Goal: Task Accomplishment & Management: Use online tool/utility

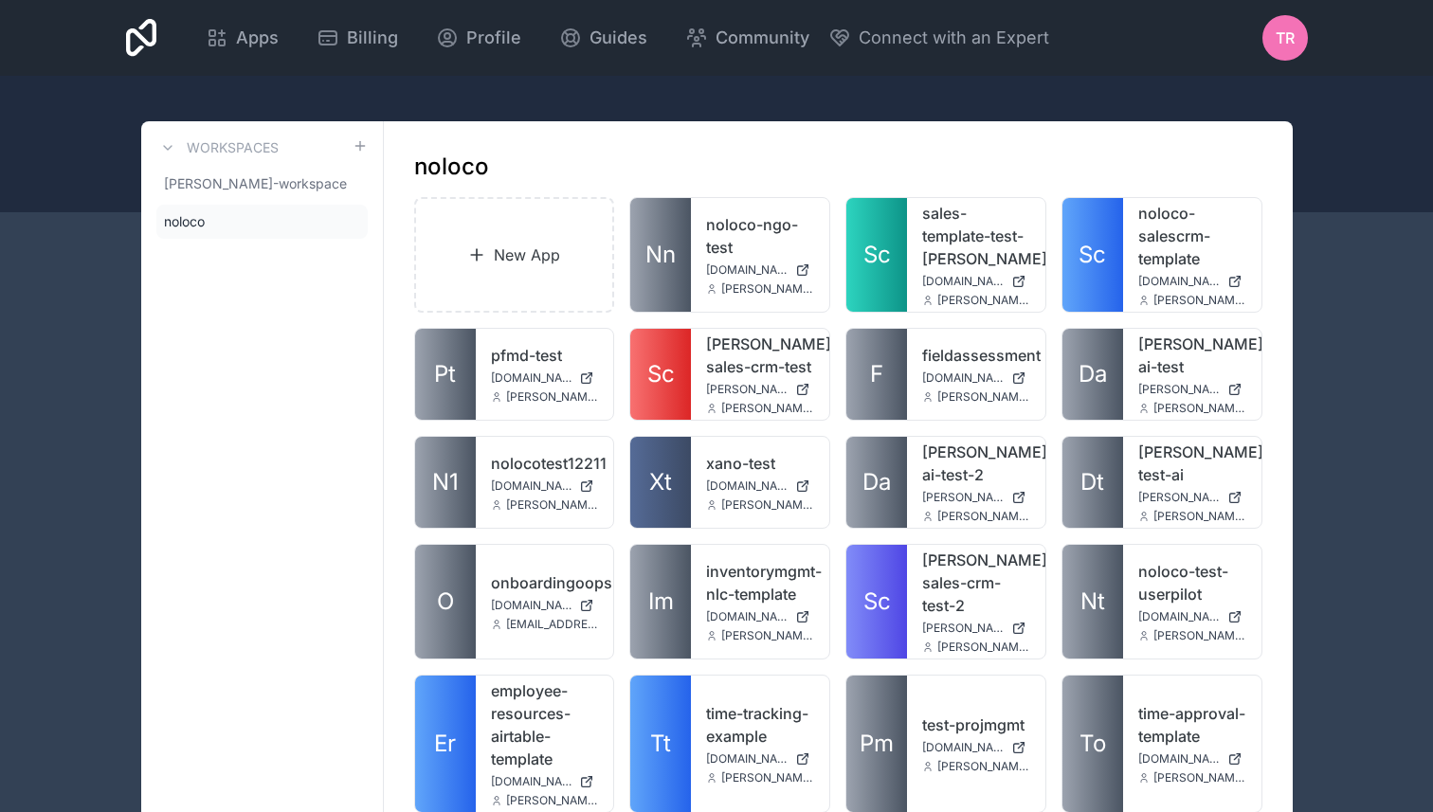
click at [512, 260] on link "New App" at bounding box center [514, 255] width 201 height 116
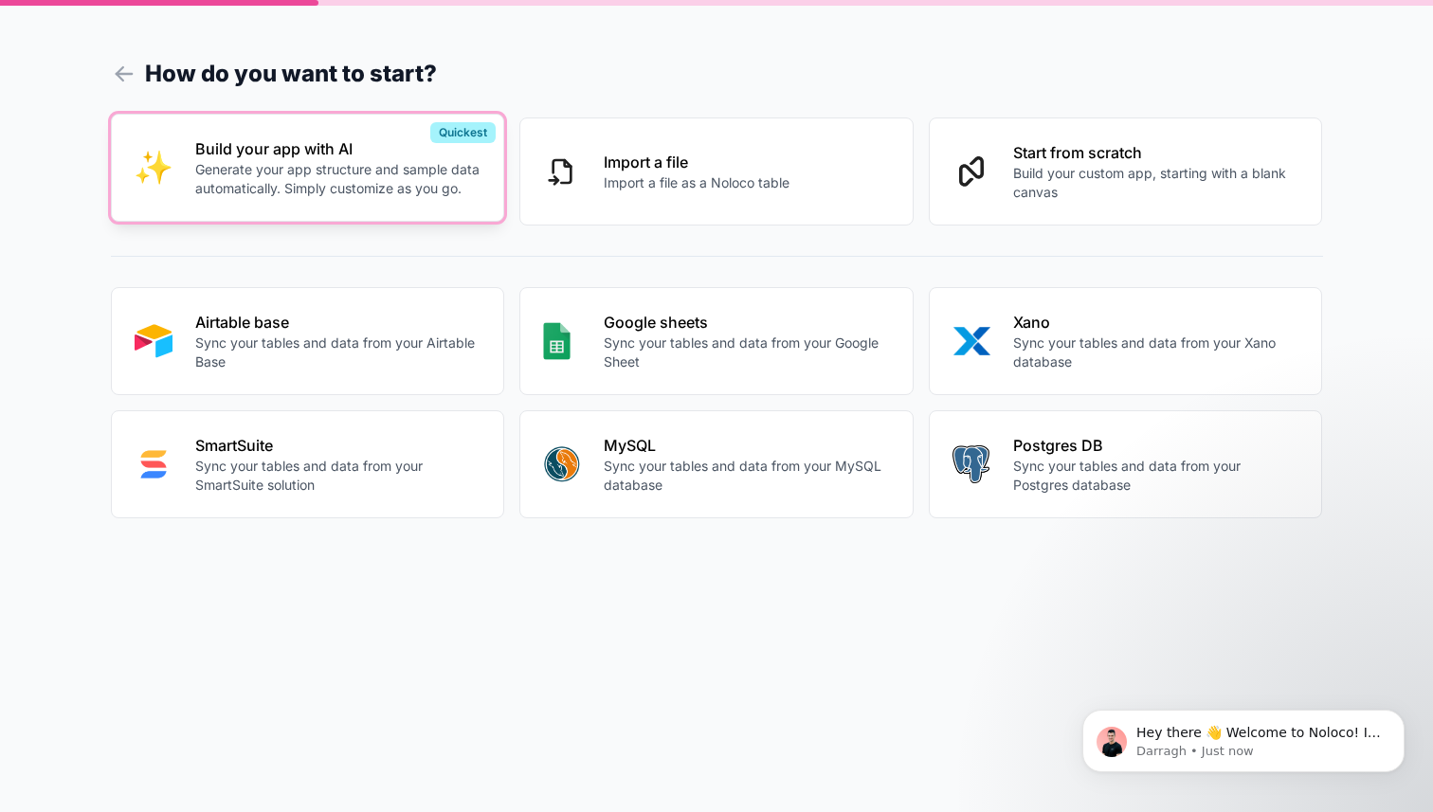
click at [421, 193] on p "Generate your app structure and sample data automatically. Simply customize as …" at bounding box center [338, 179] width 286 height 38
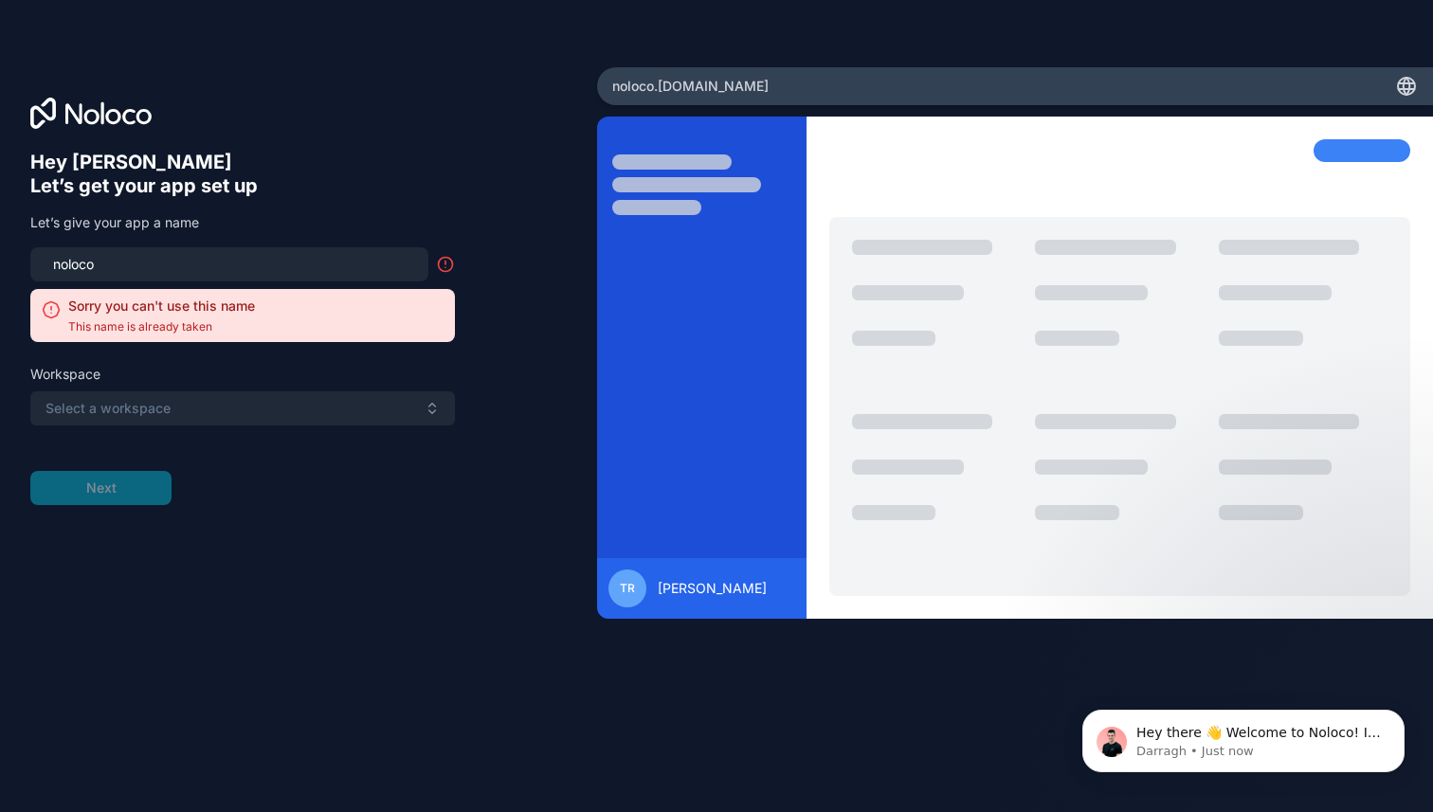
click at [118, 254] on input "noloco" at bounding box center [229, 264] width 375 height 27
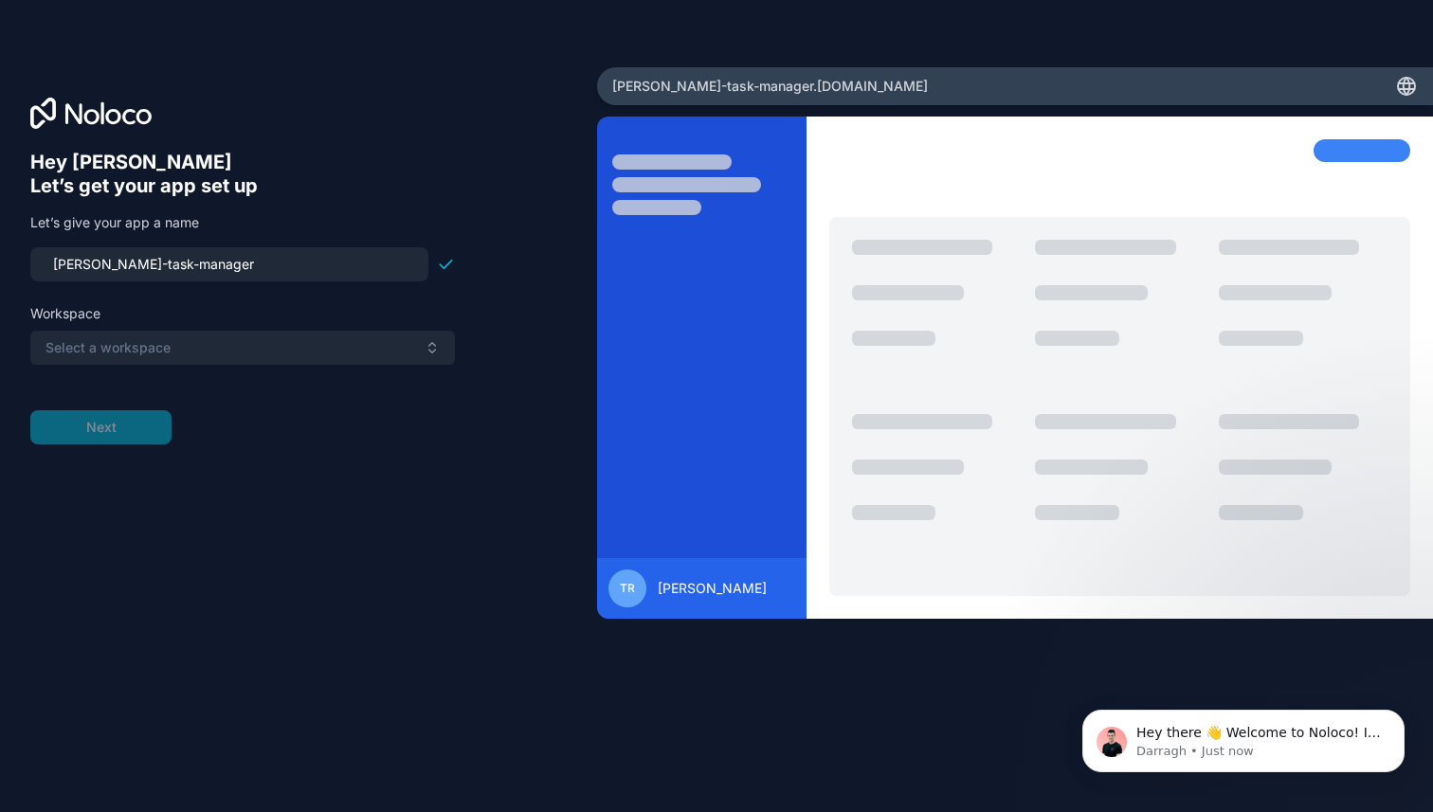
click at [82, 352] on span "Select a workspace" at bounding box center [107, 347] width 125 height 19
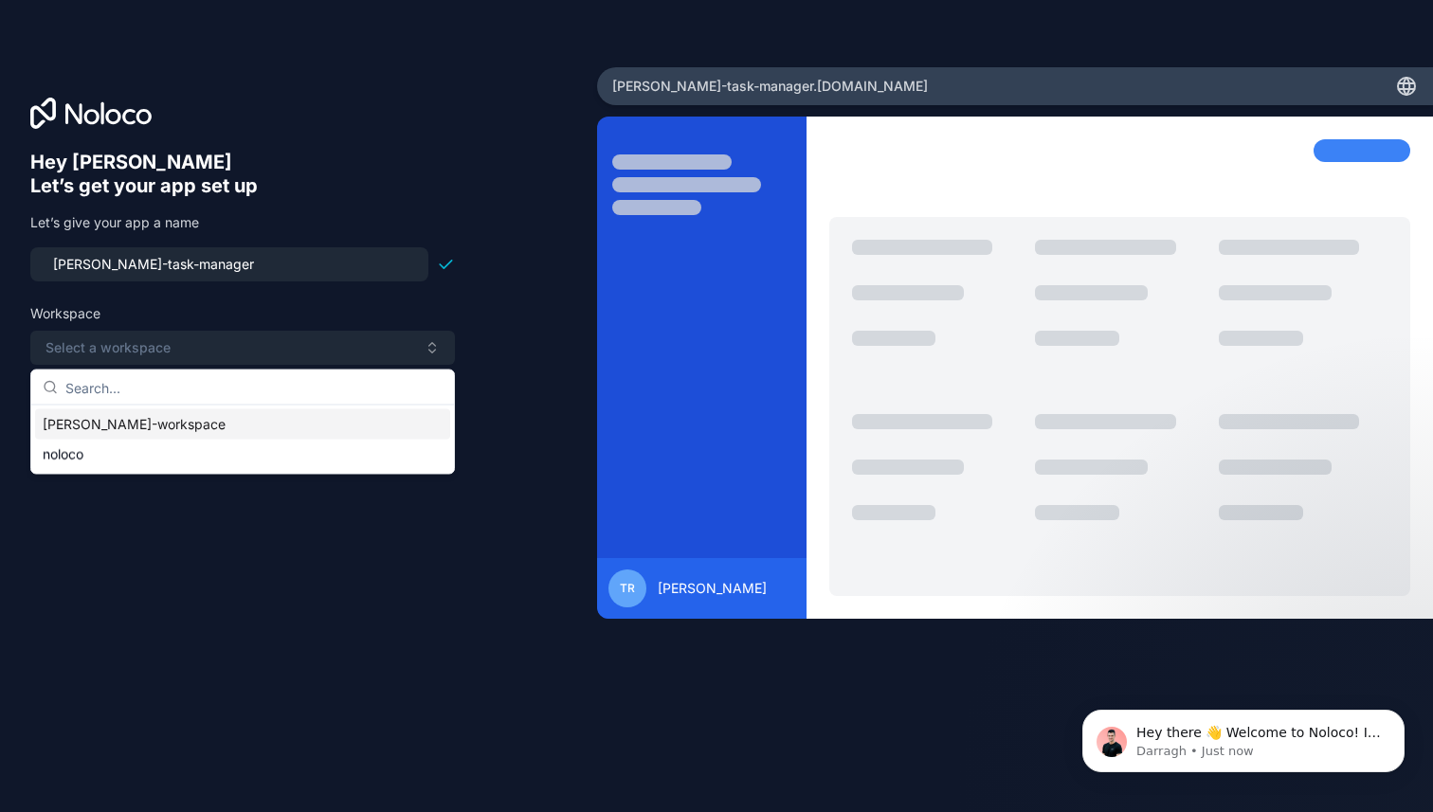
click at [80, 426] on div "[PERSON_NAME]-workspace" at bounding box center [242, 424] width 415 height 30
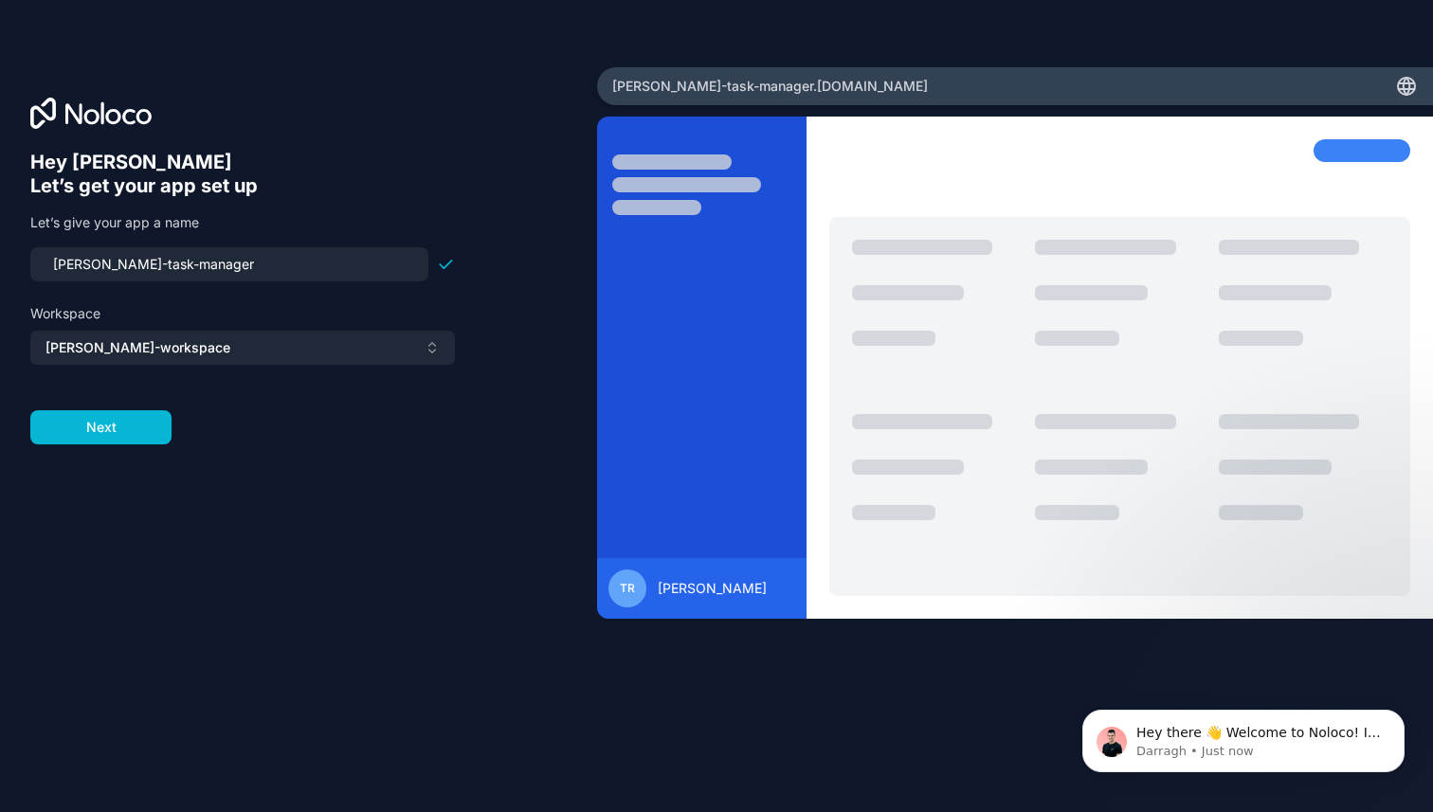
click at [122, 350] on span "[PERSON_NAME]-workspace" at bounding box center [137, 347] width 185 height 19
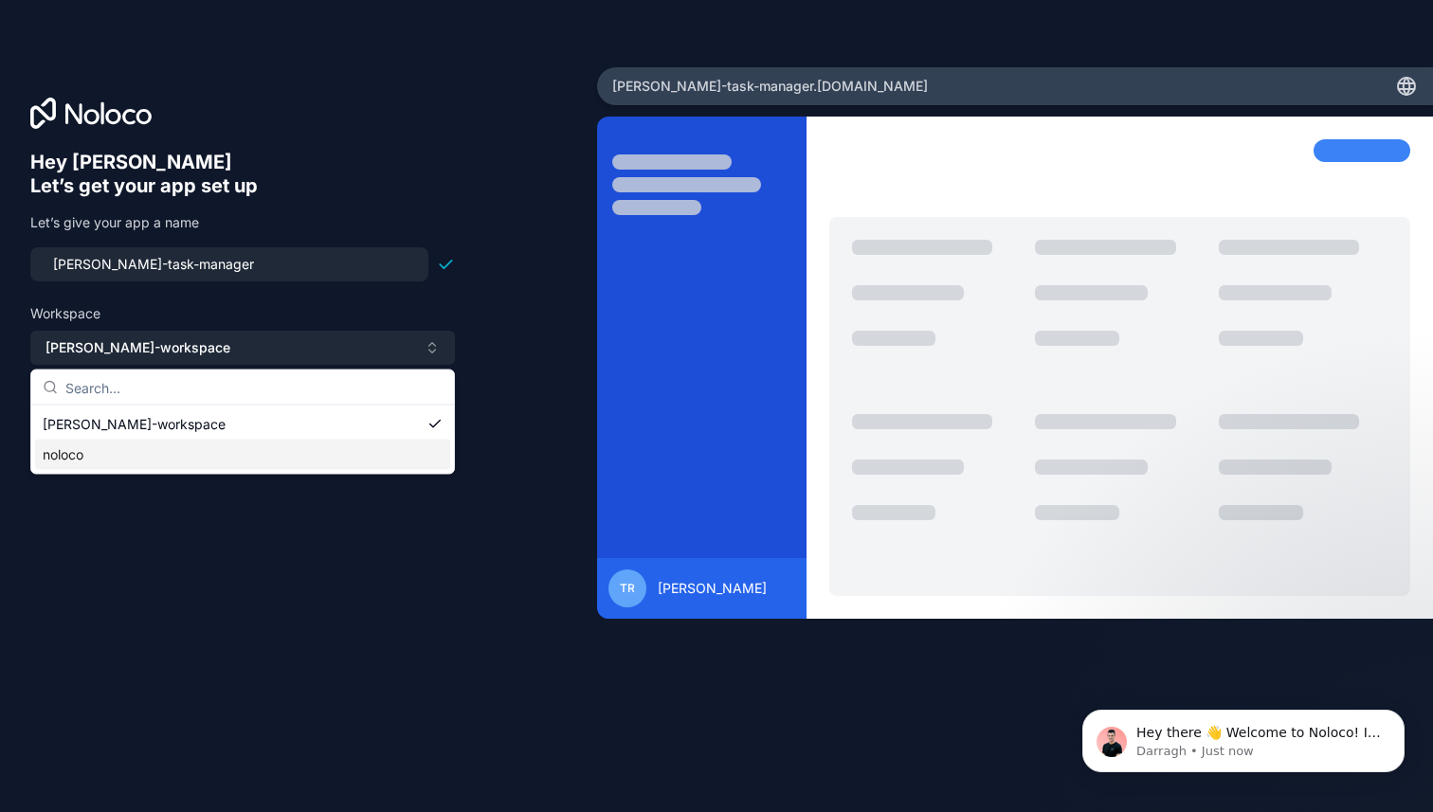
click at [84, 453] on div "noloco" at bounding box center [242, 455] width 415 height 30
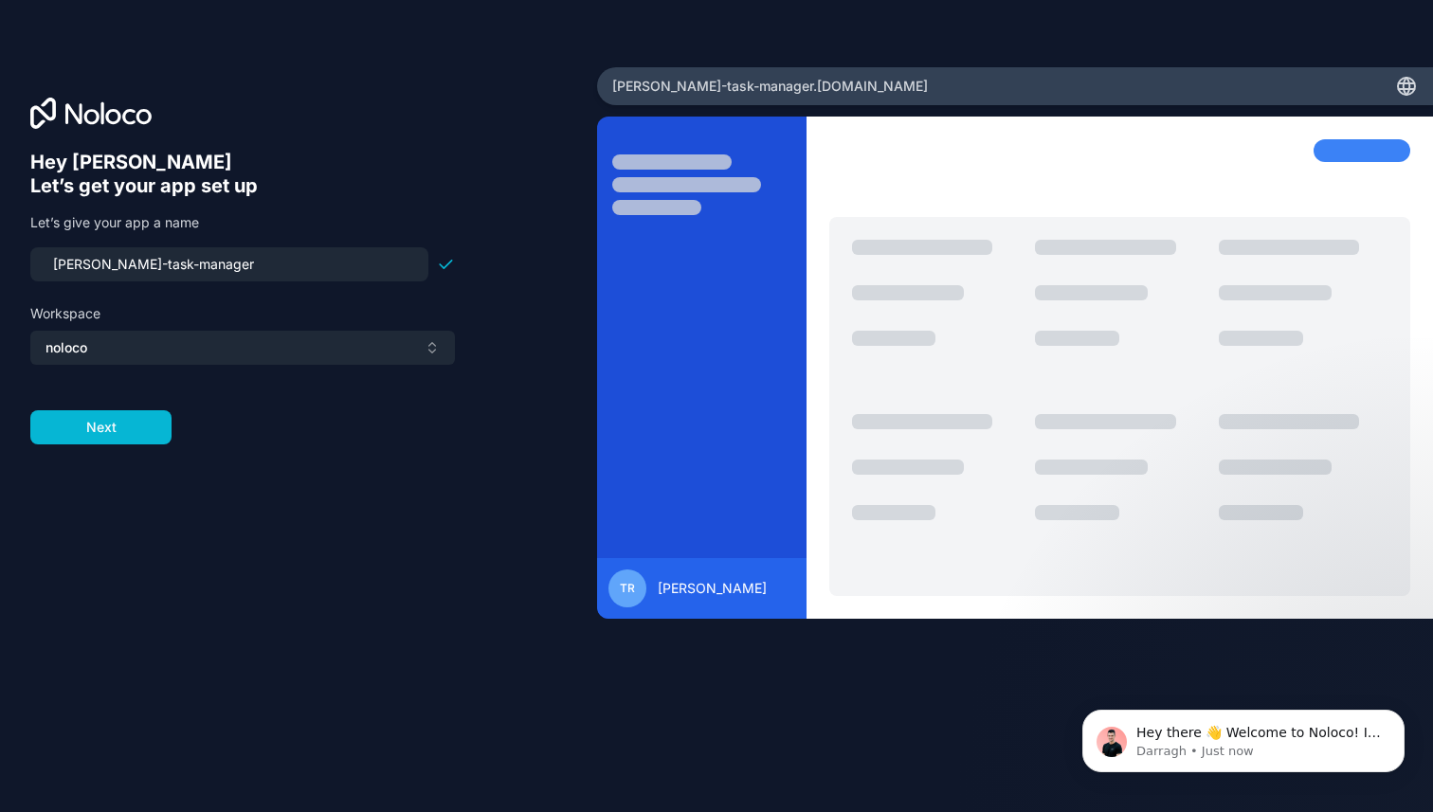
click at [113, 268] on input "[PERSON_NAME]-task-manager" at bounding box center [229, 264] width 375 height 27
drag, startPoint x: 191, startPoint y: 266, endPoint x: 100, endPoint y: 268, distance: 92.0
click at [100, 268] on input "[PERSON_NAME]-prio-manager" at bounding box center [229, 264] width 375 height 27
type input "[PERSON_NAME]"
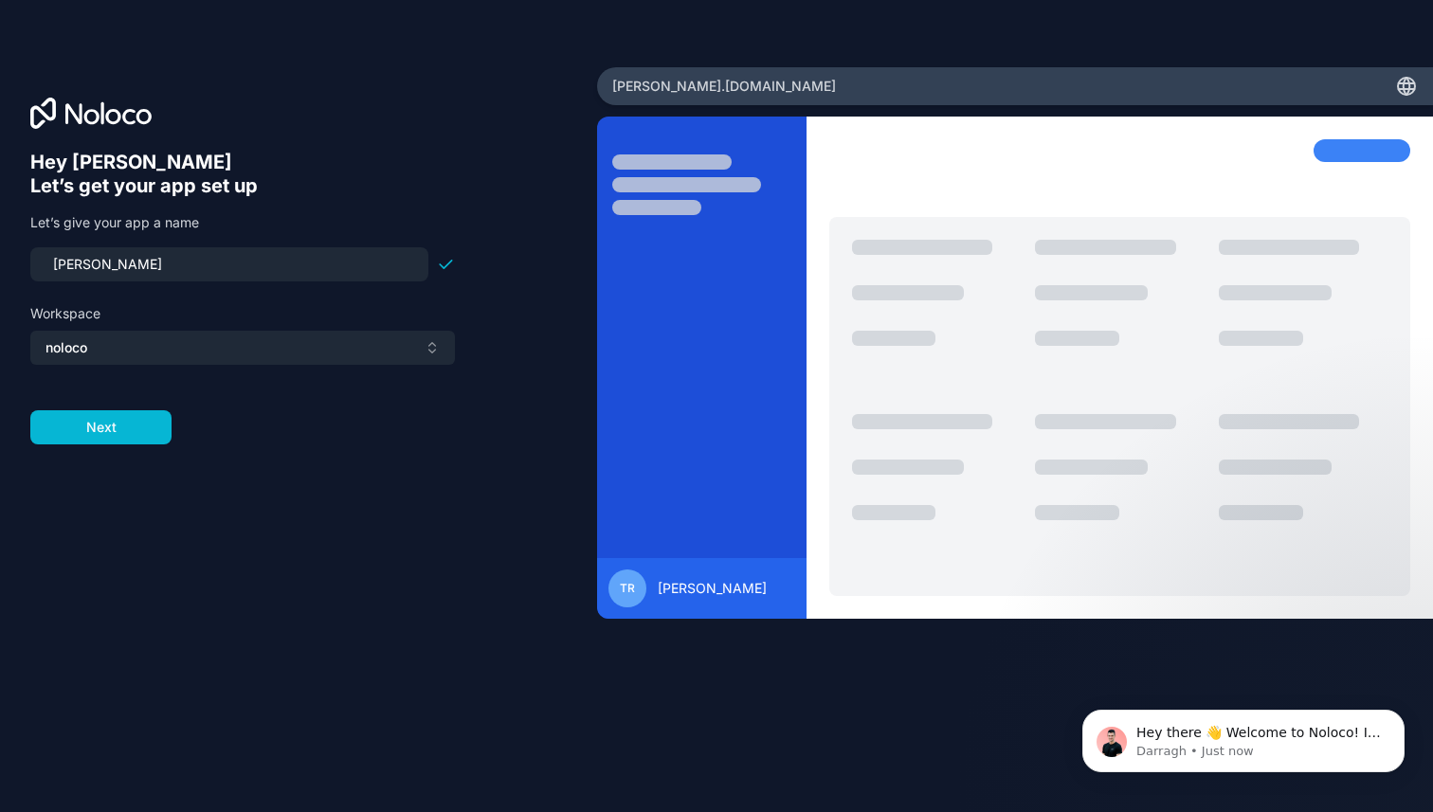
click at [259, 451] on div "Hey [PERSON_NAME] 👋 Let’s get your app set up Let’s give your app a name [PERSO…" at bounding box center [298, 432] width 536 height 563
click at [94, 429] on button "Next" at bounding box center [100, 427] width 141 height 34
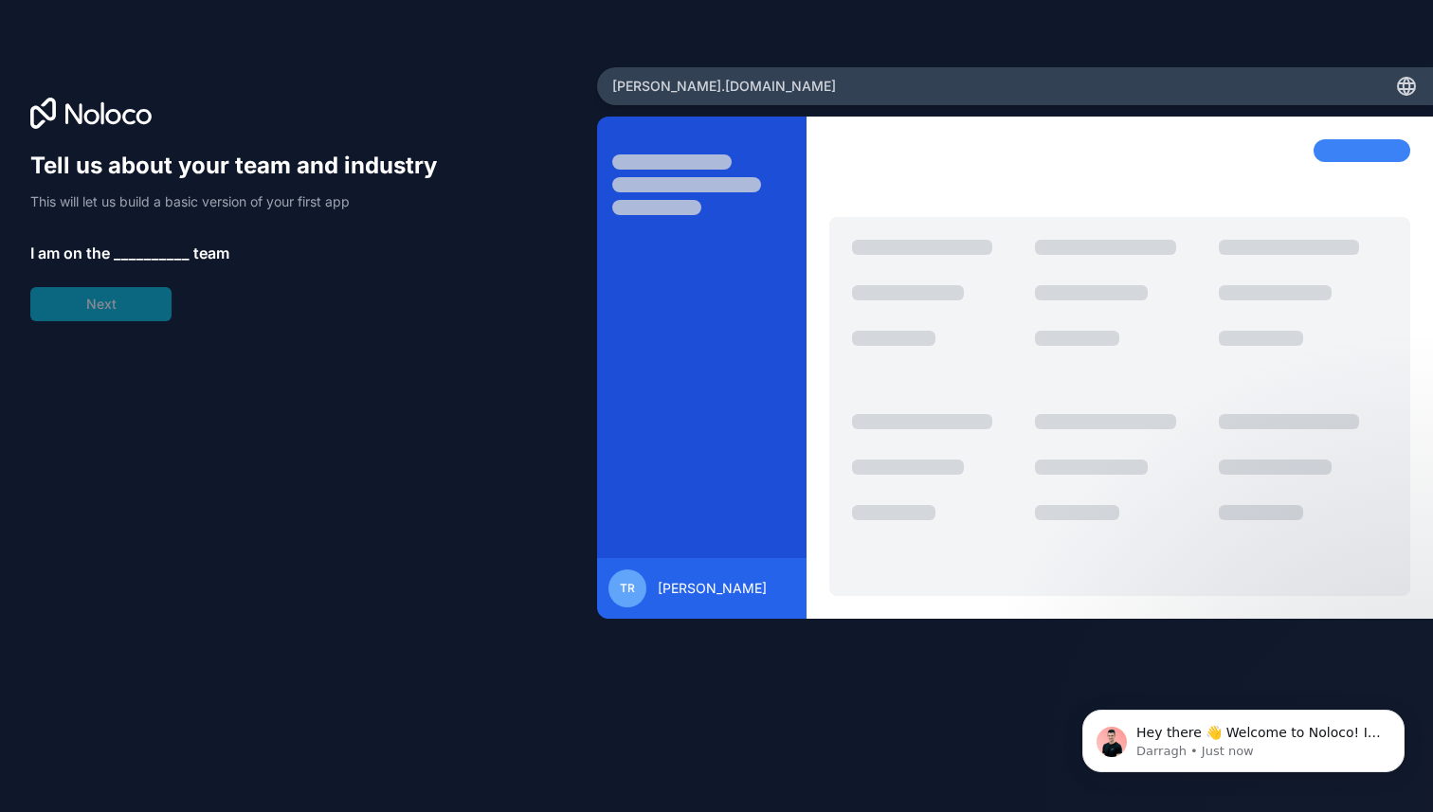
click at [144, 251] on span "__________" at bounding box center [152, 253] width 76 height 23
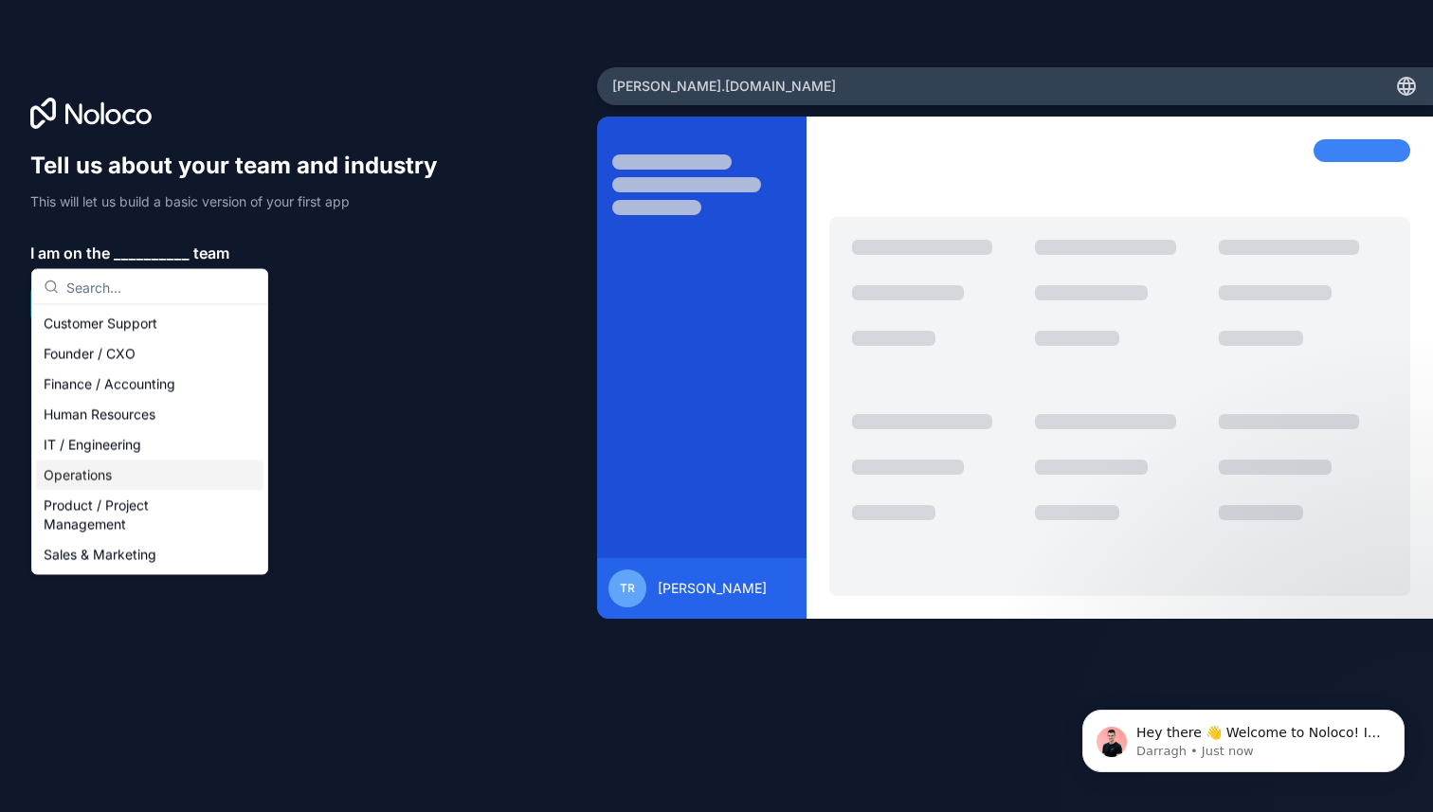
click at [102, 473] on div "Operations" at bounding box center [149, 476] width 227 height 30
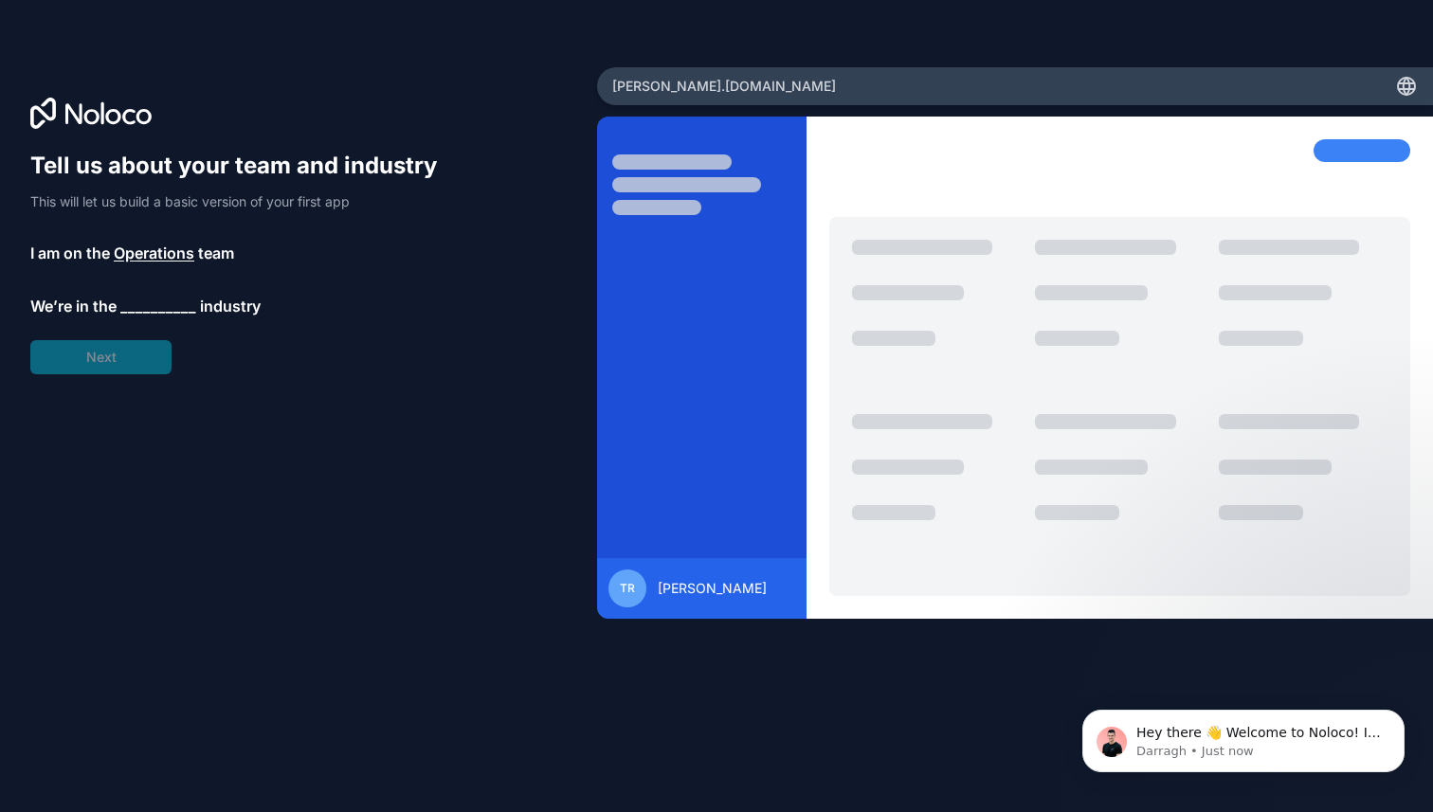
click at [143, 294] on div "Tell us about your team and industry This will let us build a basic version of …" at bounding box center [242, 263] width 425 height 224
click at [137, 313] on span "__________" at bounding box center [158, 306] width 76 height 23
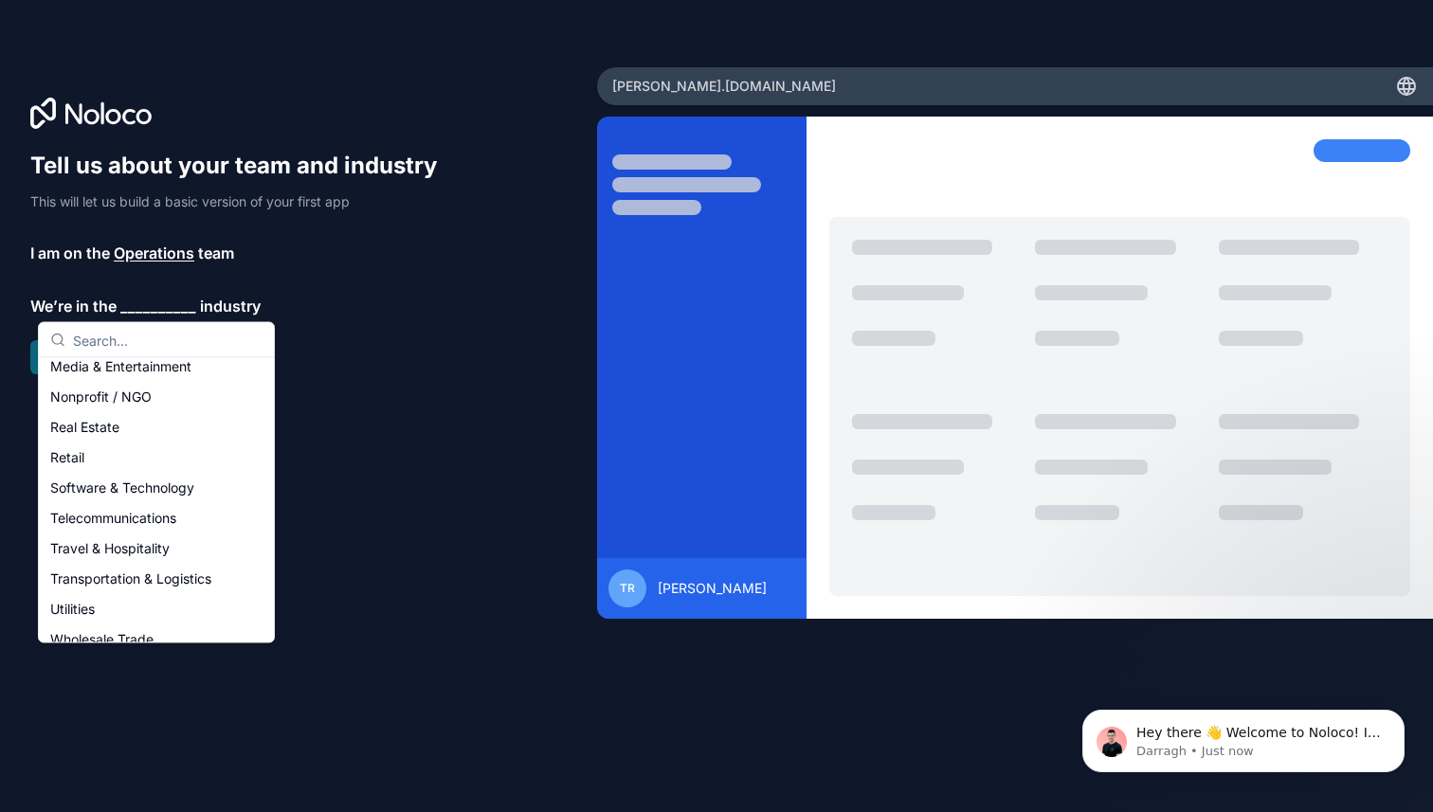
scroll to position [369, 0]
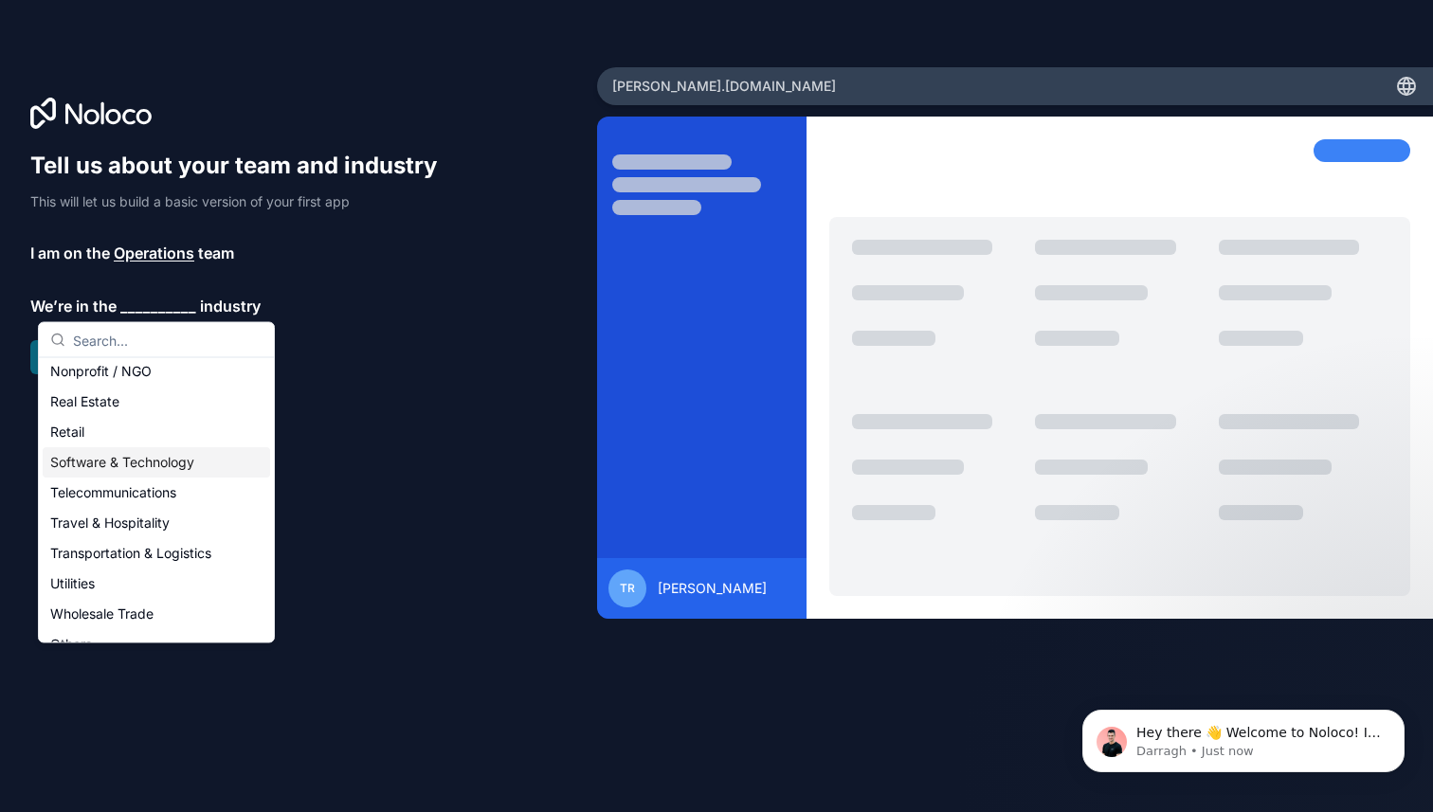
click at [116, 467] on div "Software & Technology" at bounding box center [156, 463] width 227 height 30
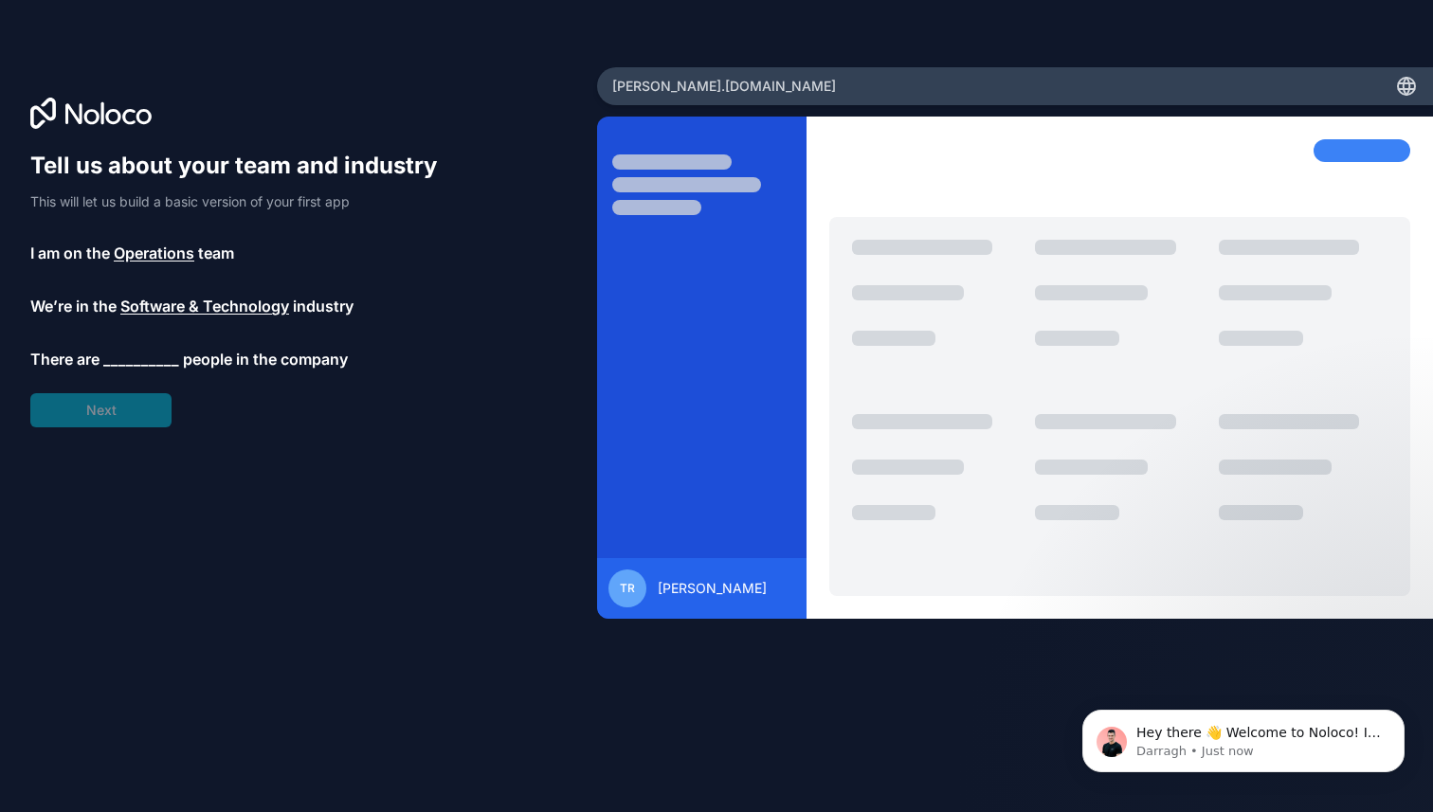
click at [117, 357] on span "__________" at bounding box center [141, 359] width 76 height 23
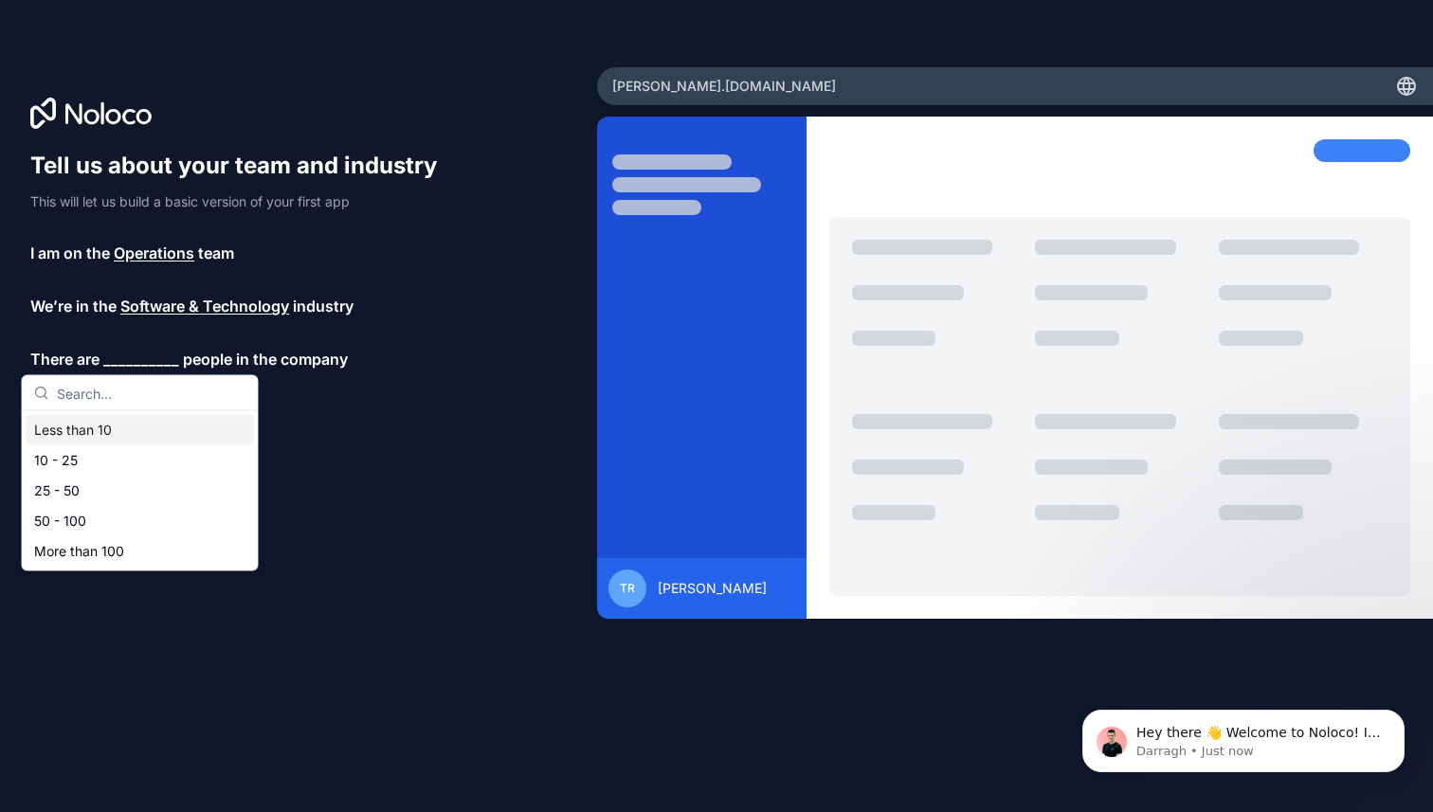
click at [142, 444] on div "Less than 10" at bounding box center [140, 430] width 227 height 30
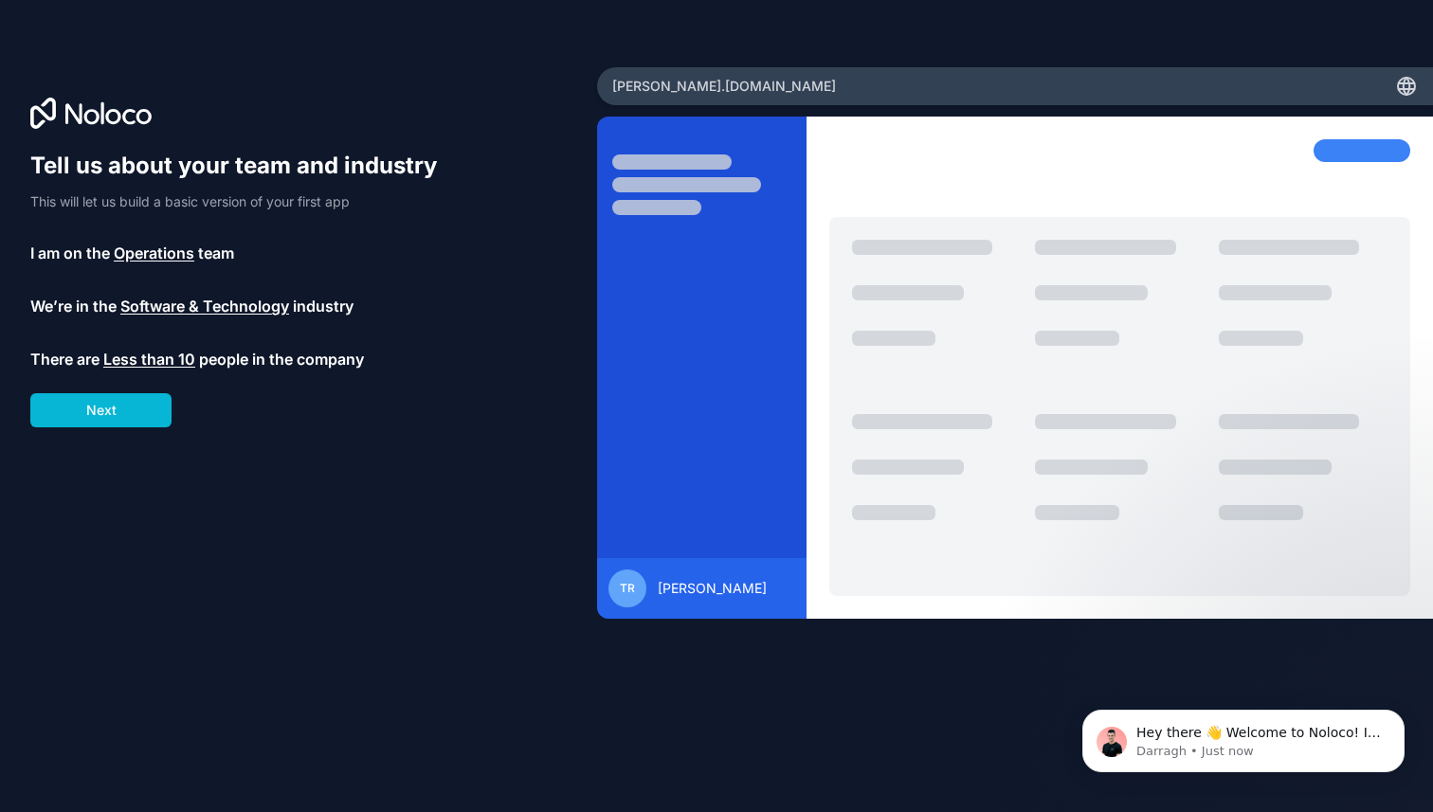
click at [143, 365] on span "Less than 10" at bounding box center [149, 359] width 92 height 23
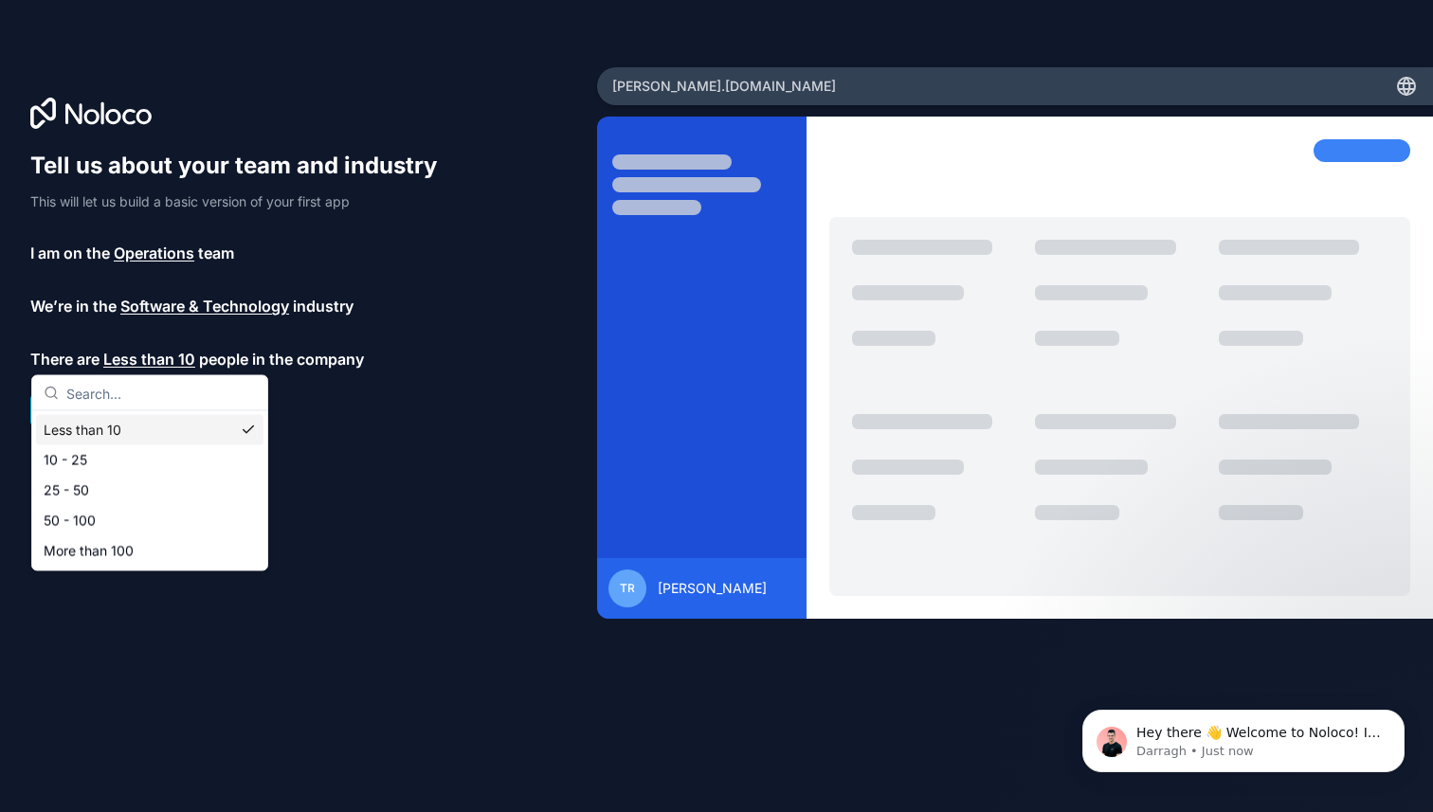
click at [115, 421] on div "Less than 10" at bounding box center [149, 430] width 227 height 30
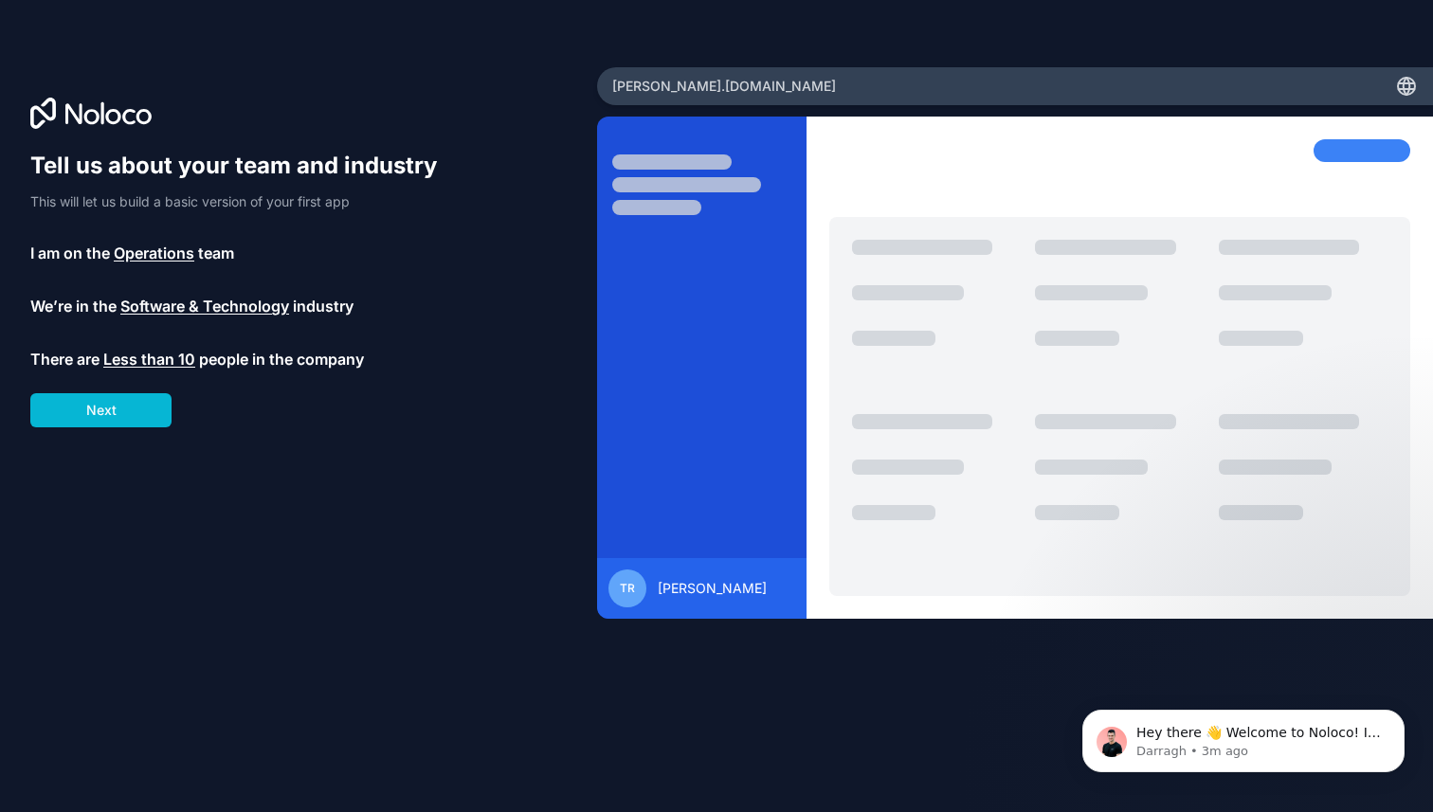
click at [333, 434] on div "Tell us about your team and industry This will let us build a basic version of …" at bounding box center [298, 432] width 536 height 563
click at [190, 449] on div "Tell us about your team and industry This will let us build a basic version of …" at bounding box center [298, 432] width 536 height 563
click at [146, 417] on button "Next" at bounding box center [100, 410] width 141 height 34
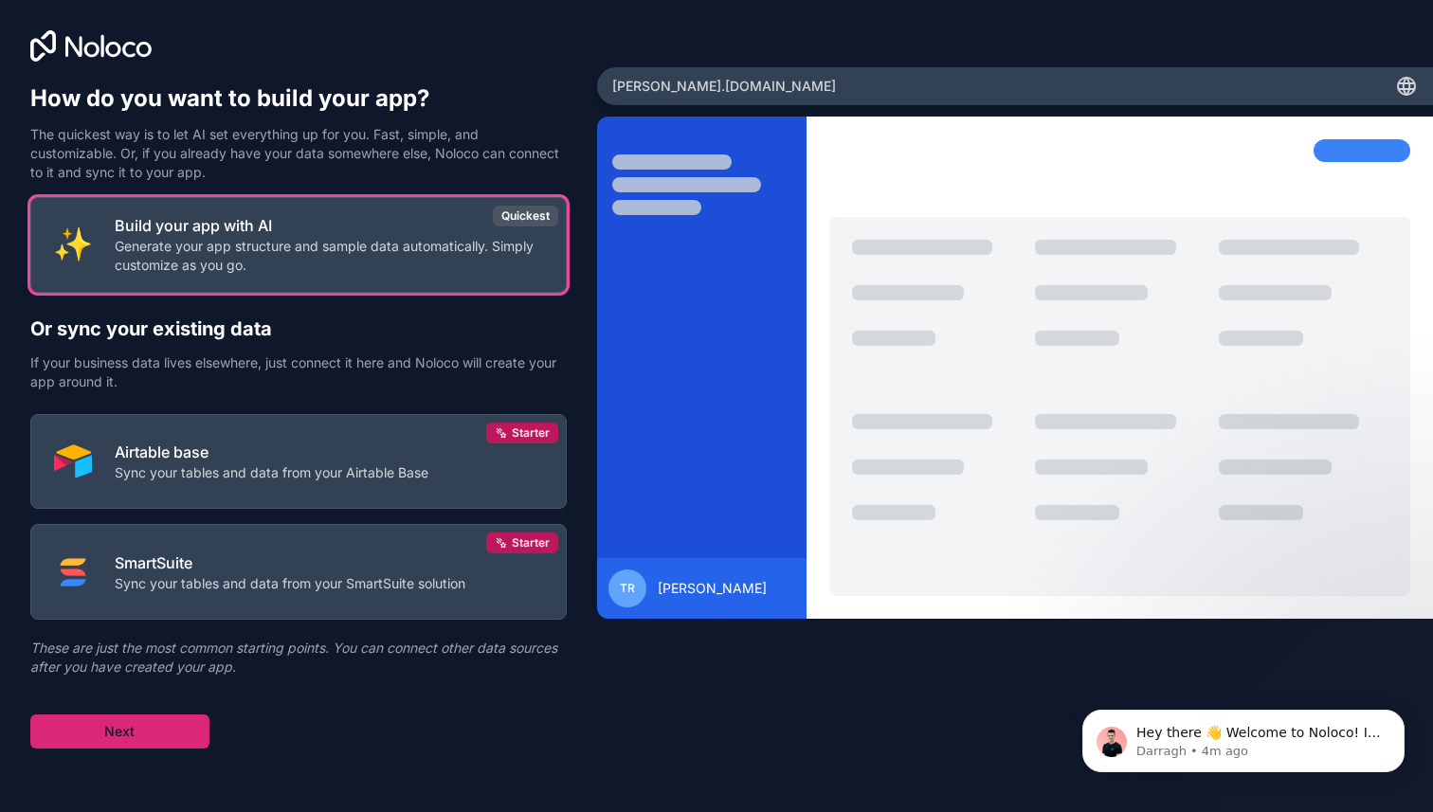
click at [135, 738] on button "Next" at bounding box center [119, 732] width 179 height 34
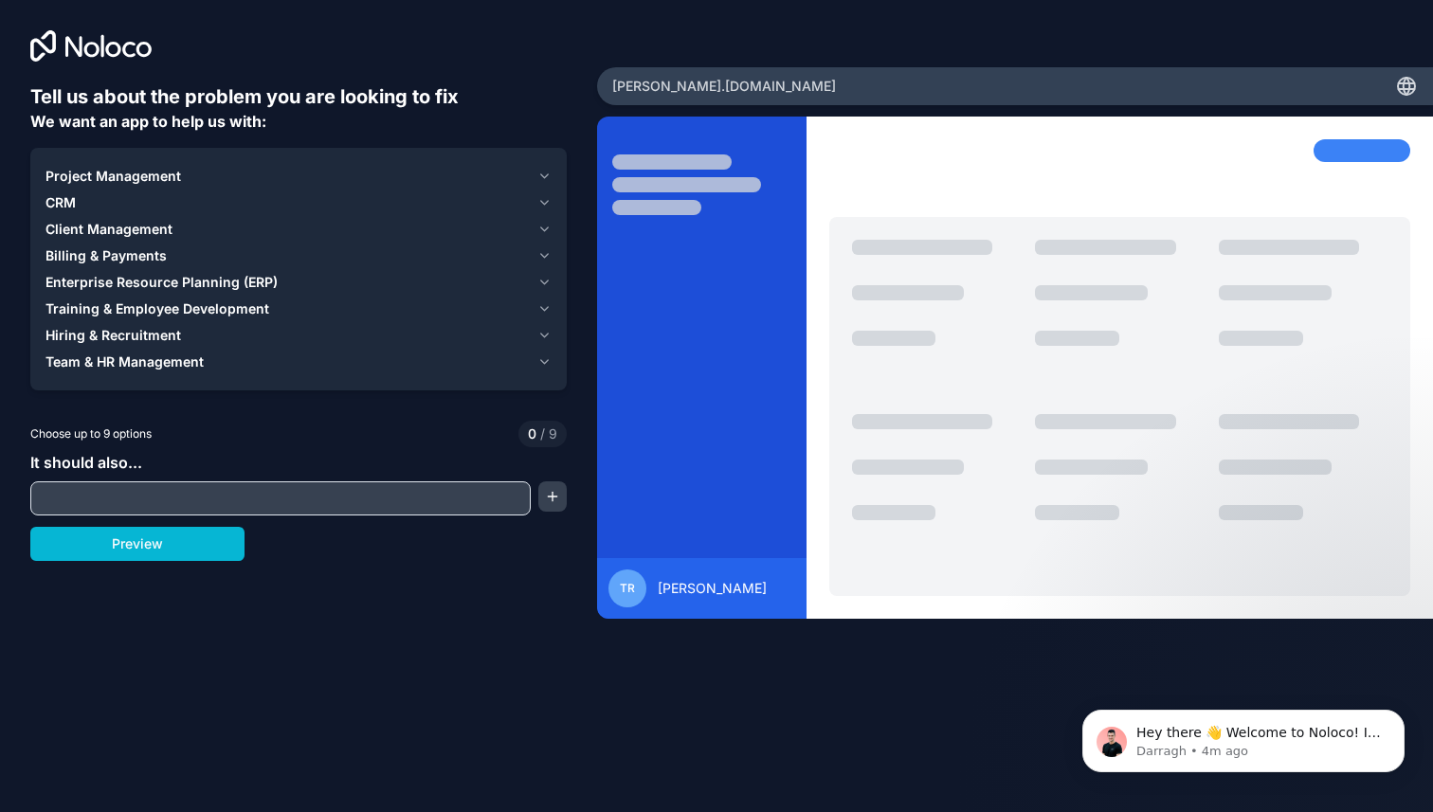
click at [115, 176] on span "Project Management" at bounding box center [113, 176] width 136 height 19
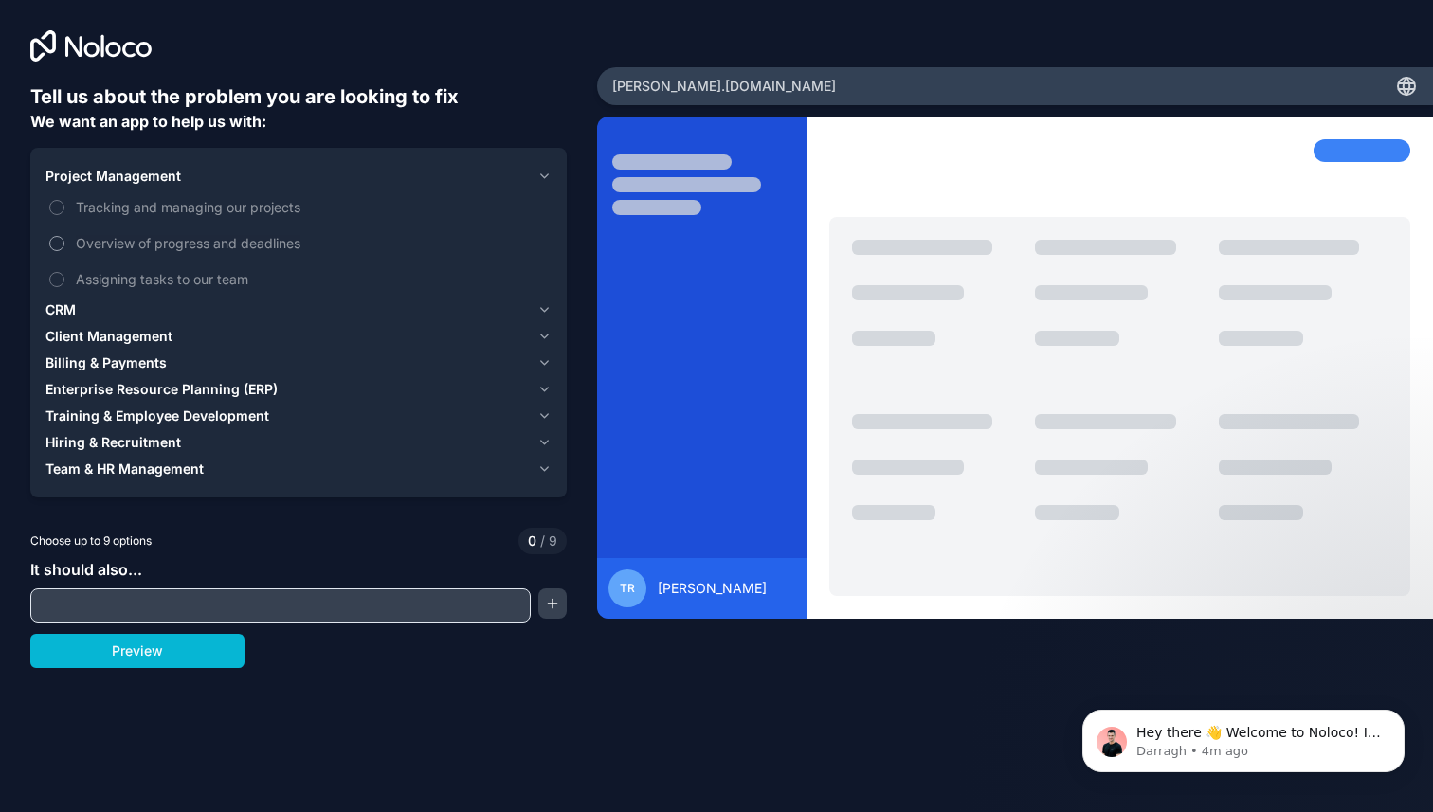
click at [56, 245] on button "Overview of progress and deadlines" at bounding box center [56, 243] width 15 height 15
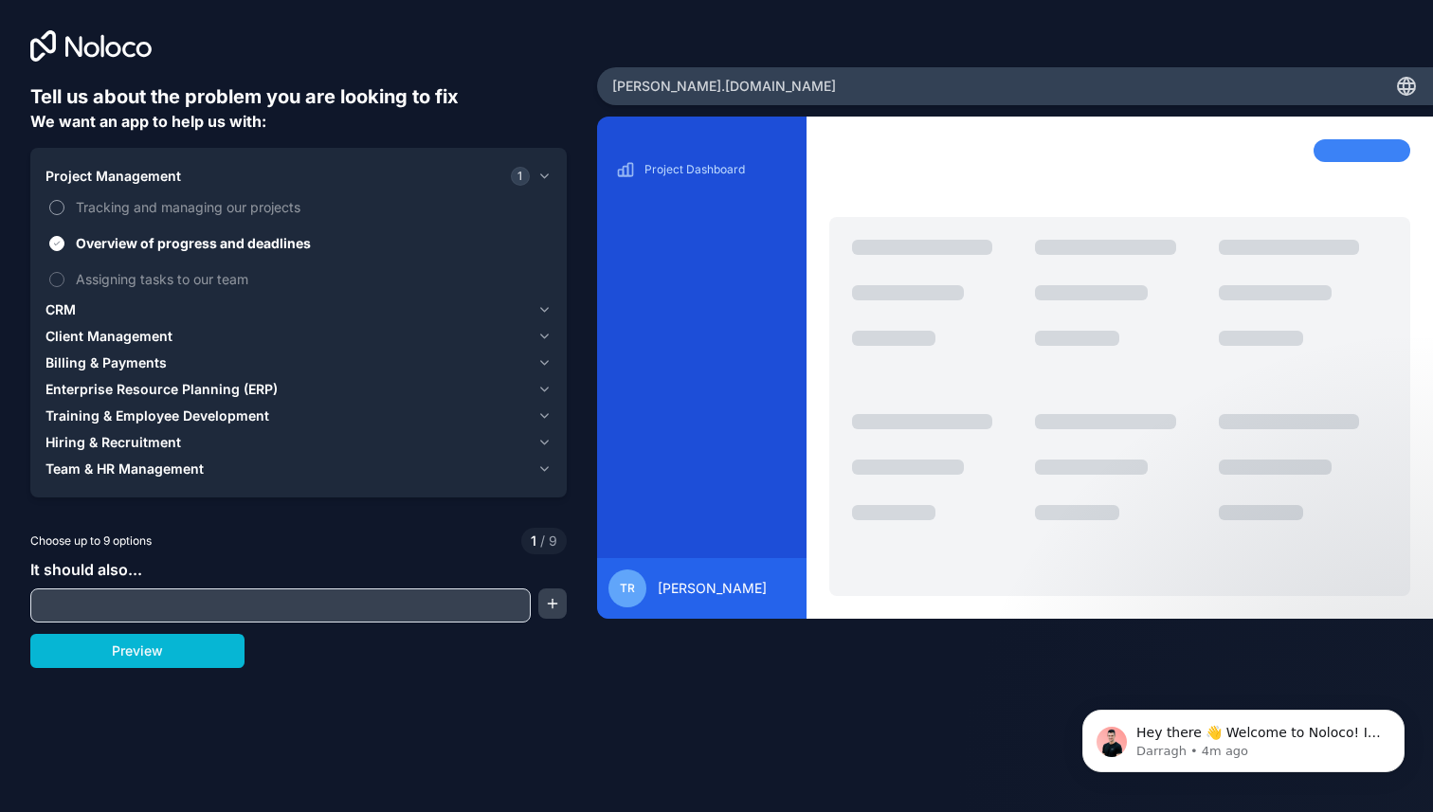
click at [57, 200] on button "Tracking and managing our projects" at bounding box center [56, 207] width 15 height 15
click at [54, 274] on button "Assigning tasks to our team" at bounding box center [56, 279] width 15 height 15
click at [81, 395] on span "Enterprise Resource Planning (ERP)" at bounding box center [161, 389] width 232 height 19
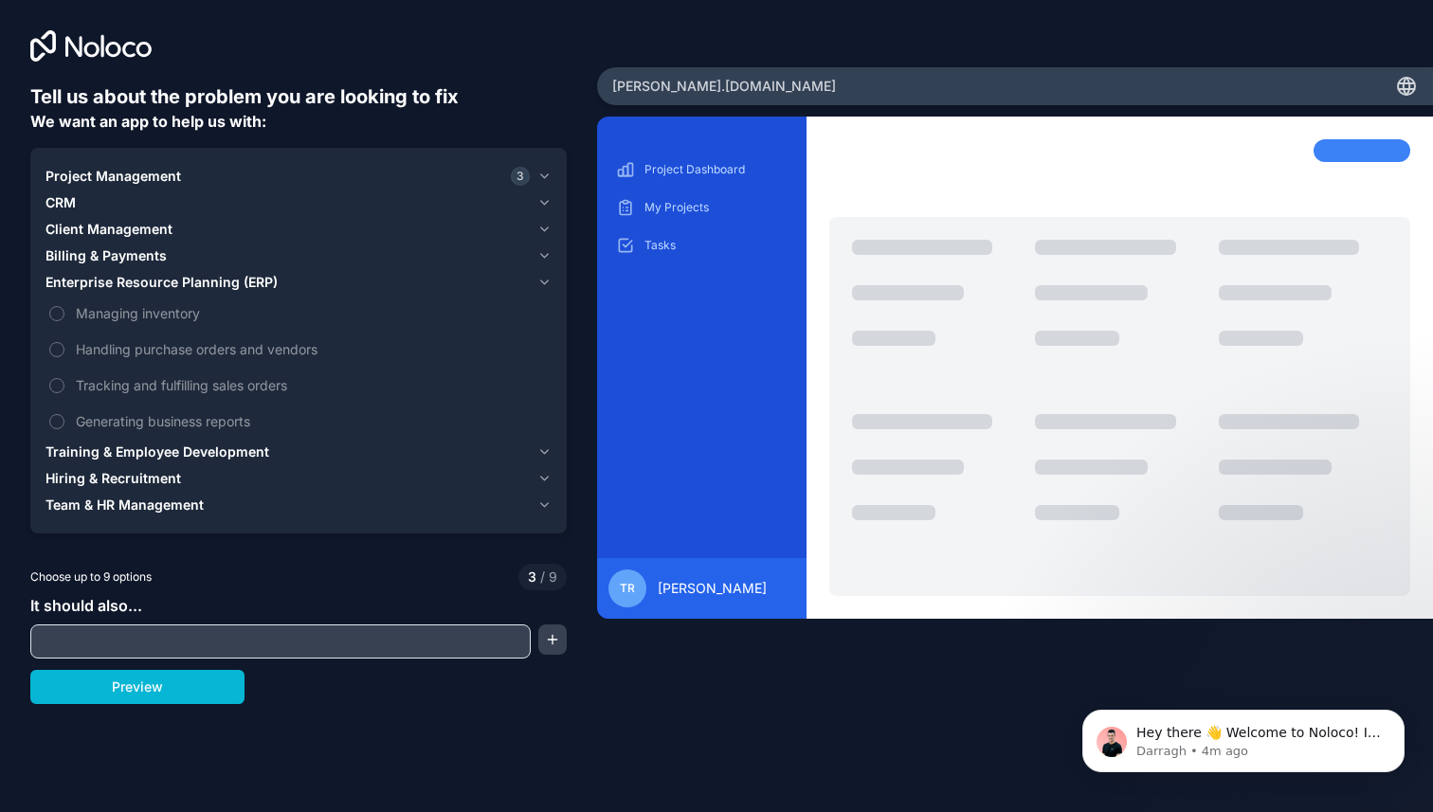
click at [146, 457] on span "Training & Employee Development" at bounding box center [157, 452] width 224 height 19
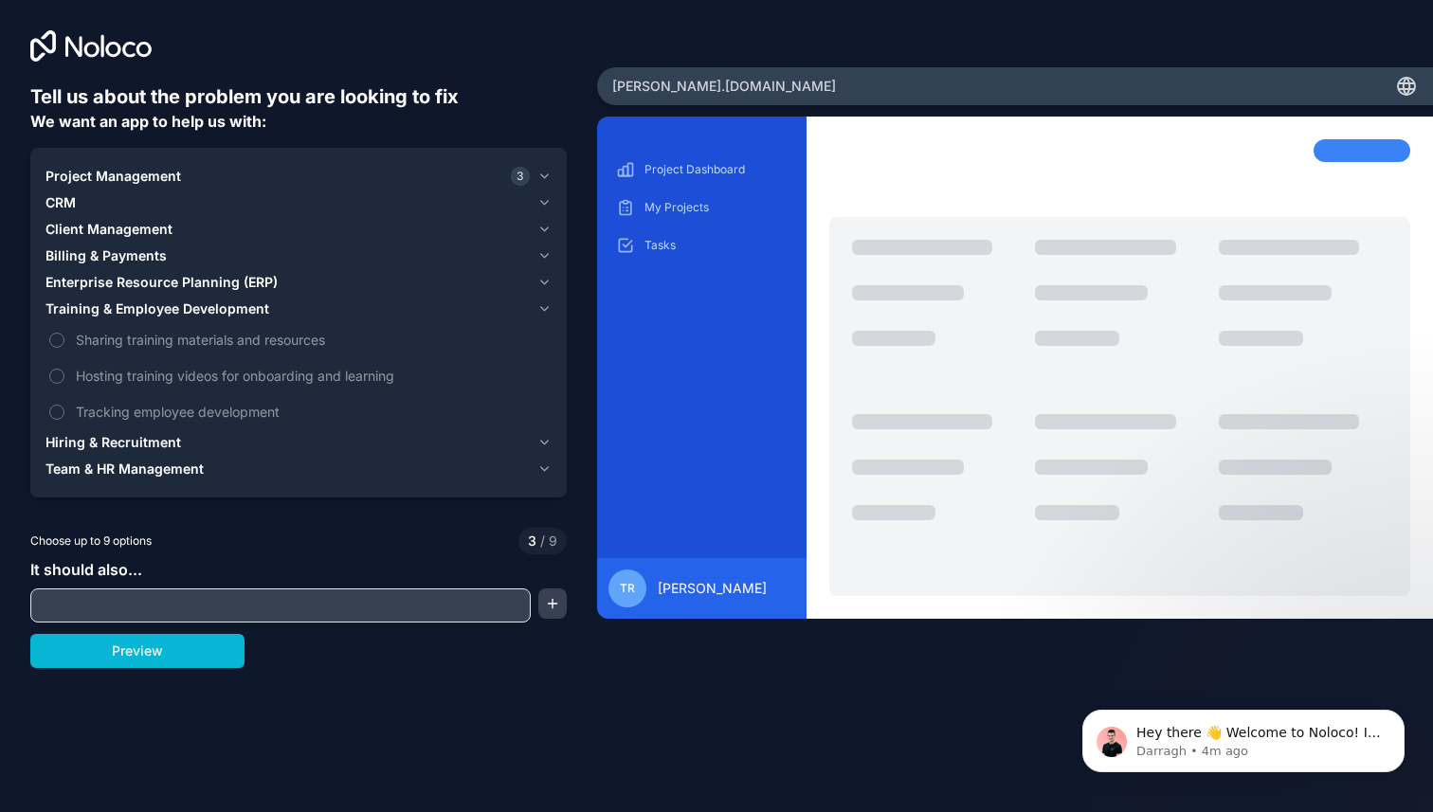
click at [72, 444] on span "Hiring & Recruitment" at bounding box center [113, 442] width 136 height 19
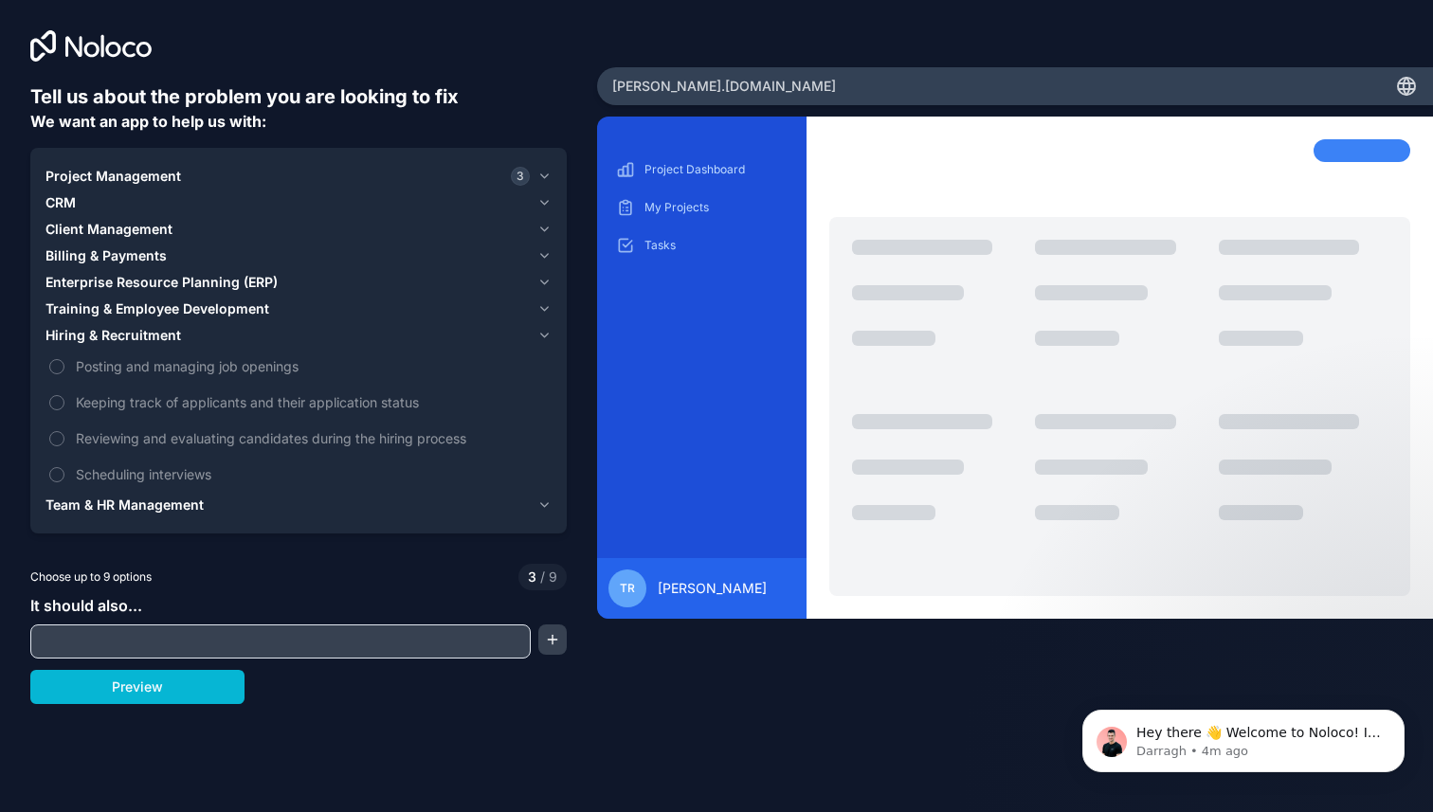
click at [114, 502] on span "Team & HR Management" at bounding box center [124, 505] width 158 height 19
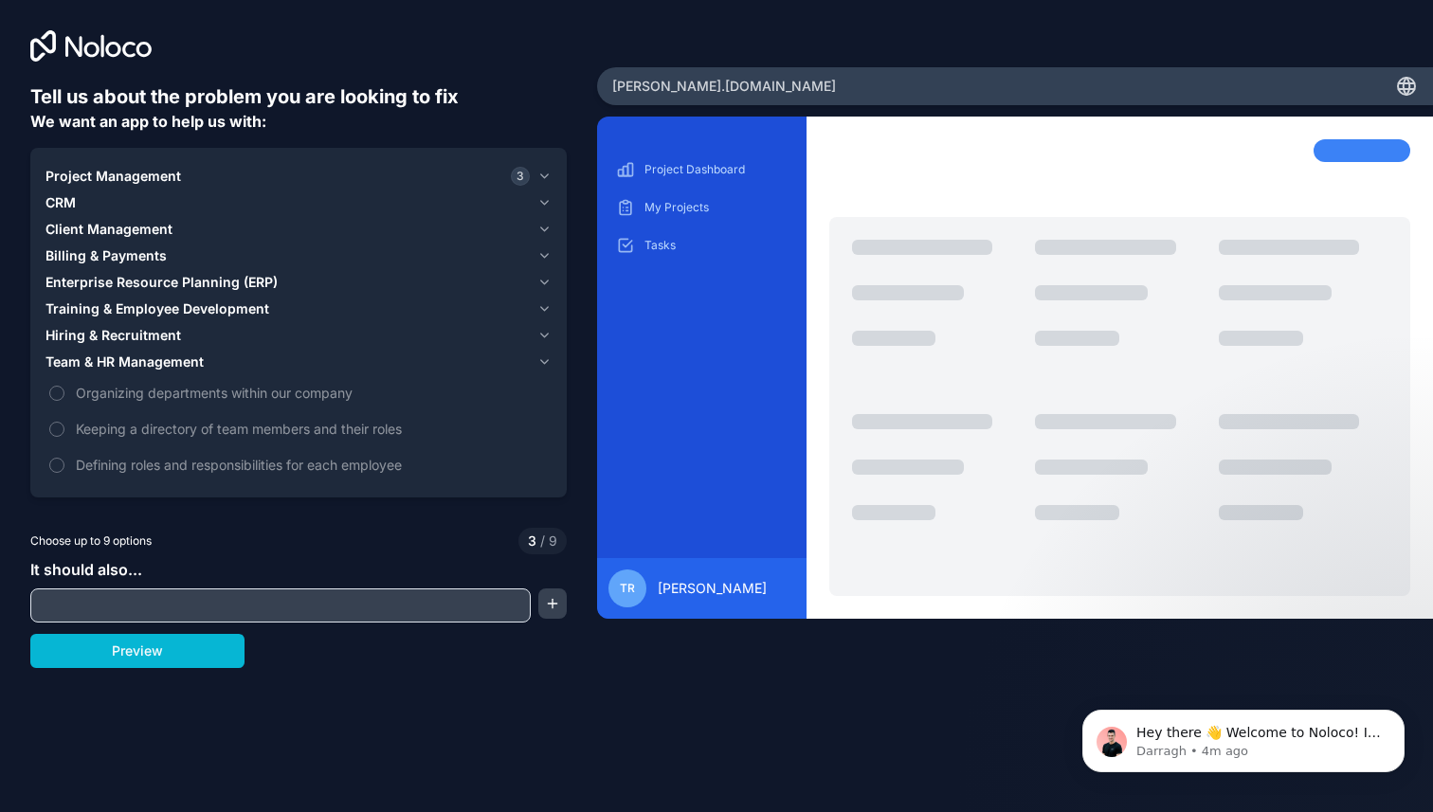
click at [122, 178] on span "Project Management" at bounding box center [113, 176] width 136 height 19
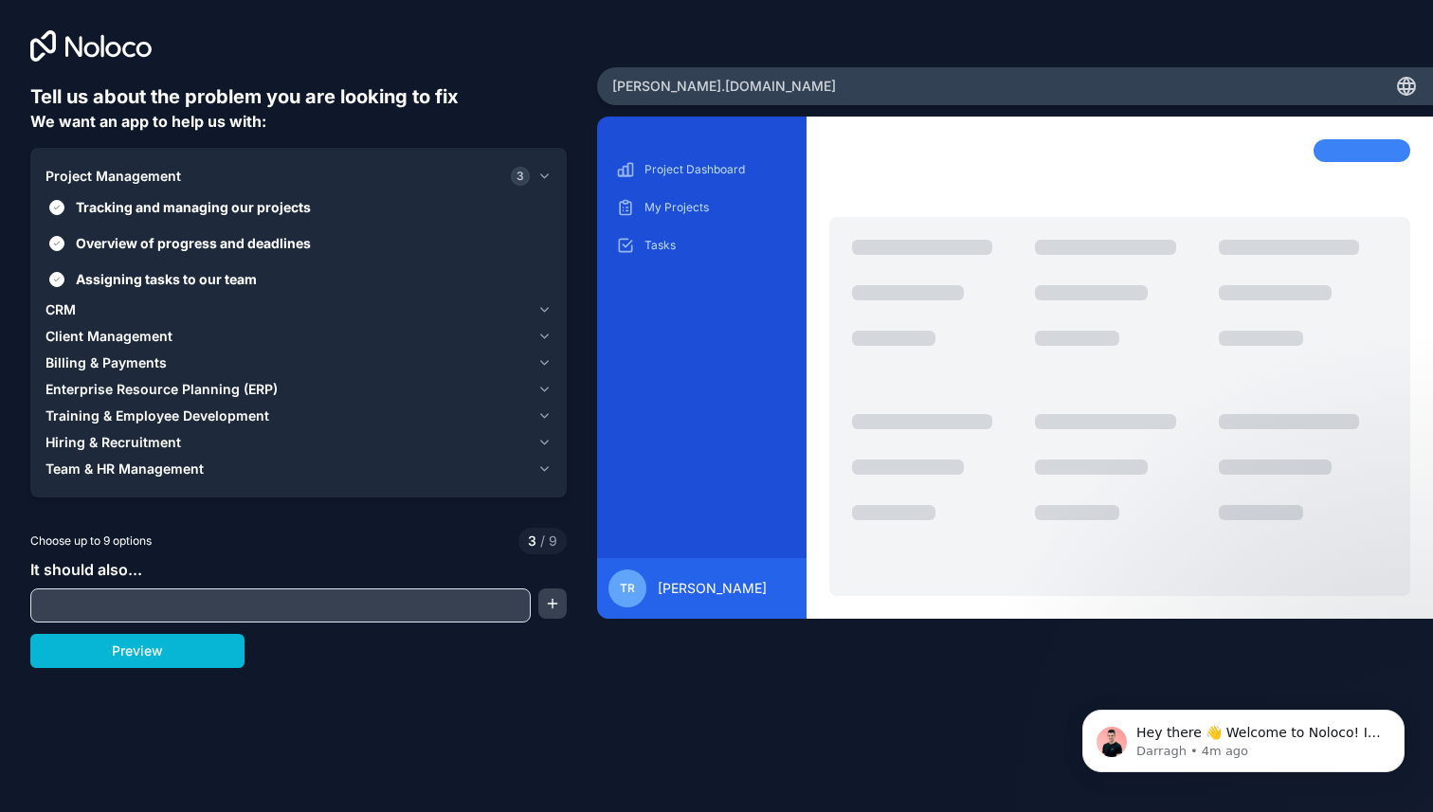
click at [154, 605] on input "text" at bounding box center [280, 605] width 491 height 27
click at [553, 601] on button "button" at bounding box center [552, 604] width 28 height 30
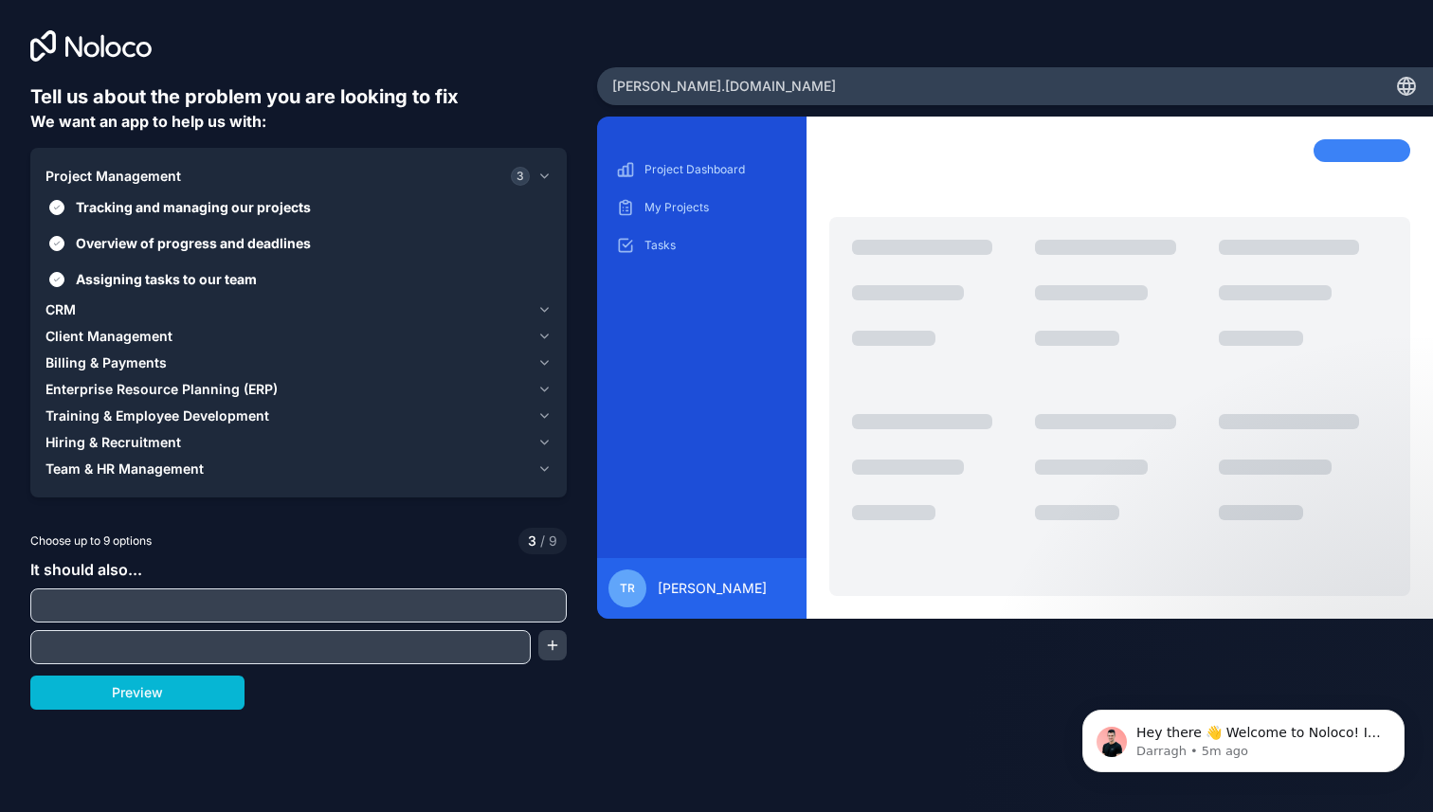
click at [279, 604] on input "text" at bounding box center [298, 605] width 527 height 27
click at [91, 310] on div "CRM" at bounding box center [287, 309] width 484 height 19
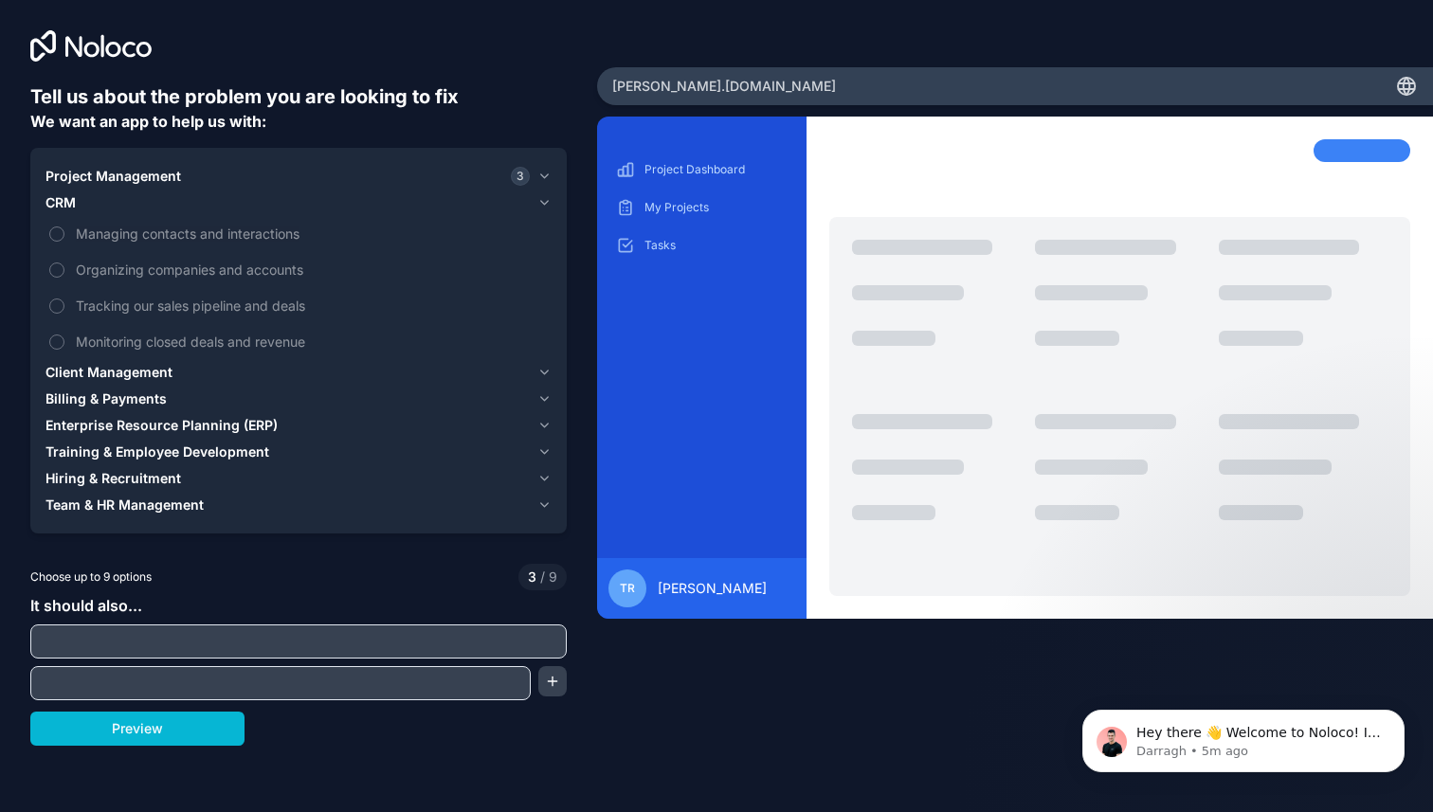
click at [542, 198] on icon "button" at bounding box center [544, 202] width 14 height 15
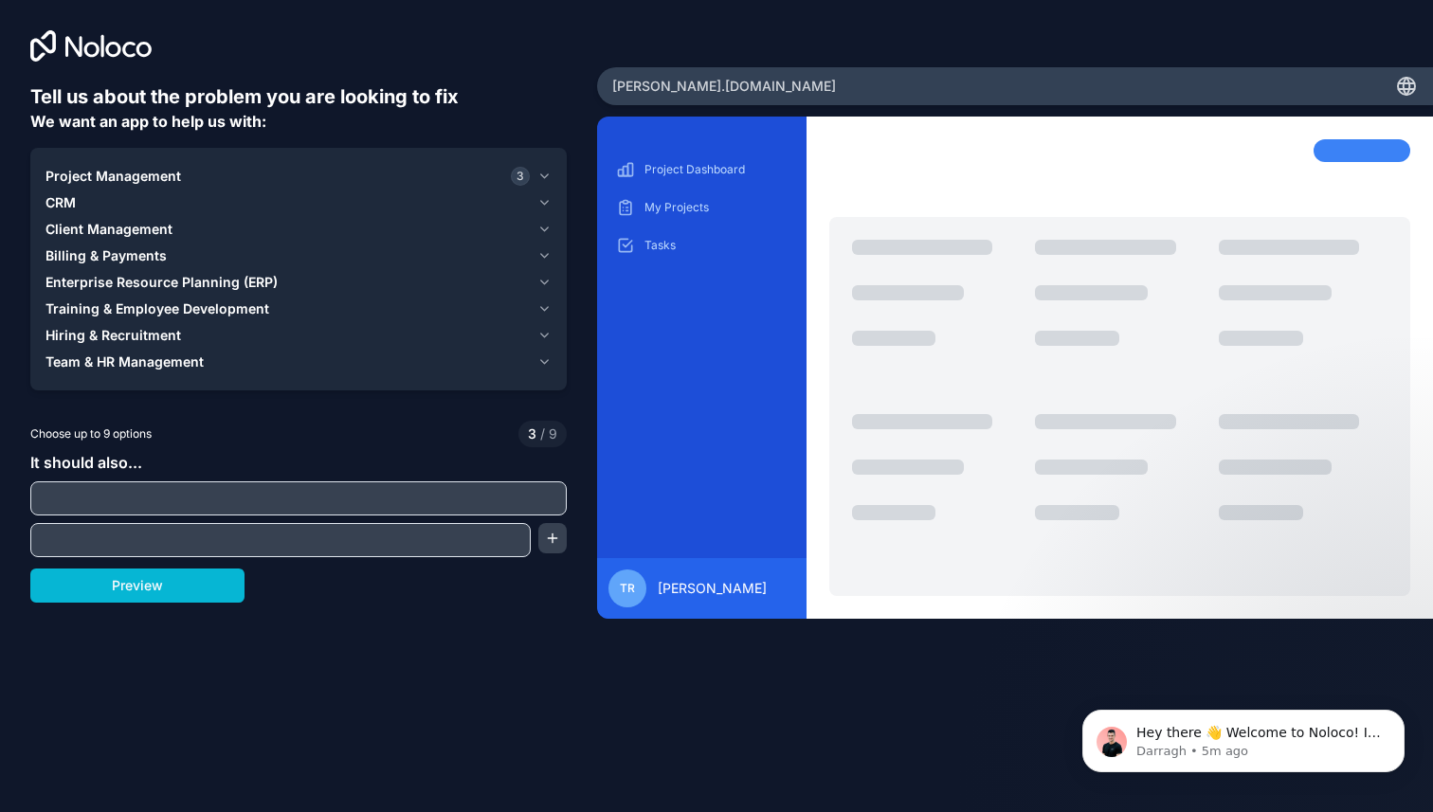
click at [52, 205] on span "CRM" at bounding box center [60, 202] width 30 height 19
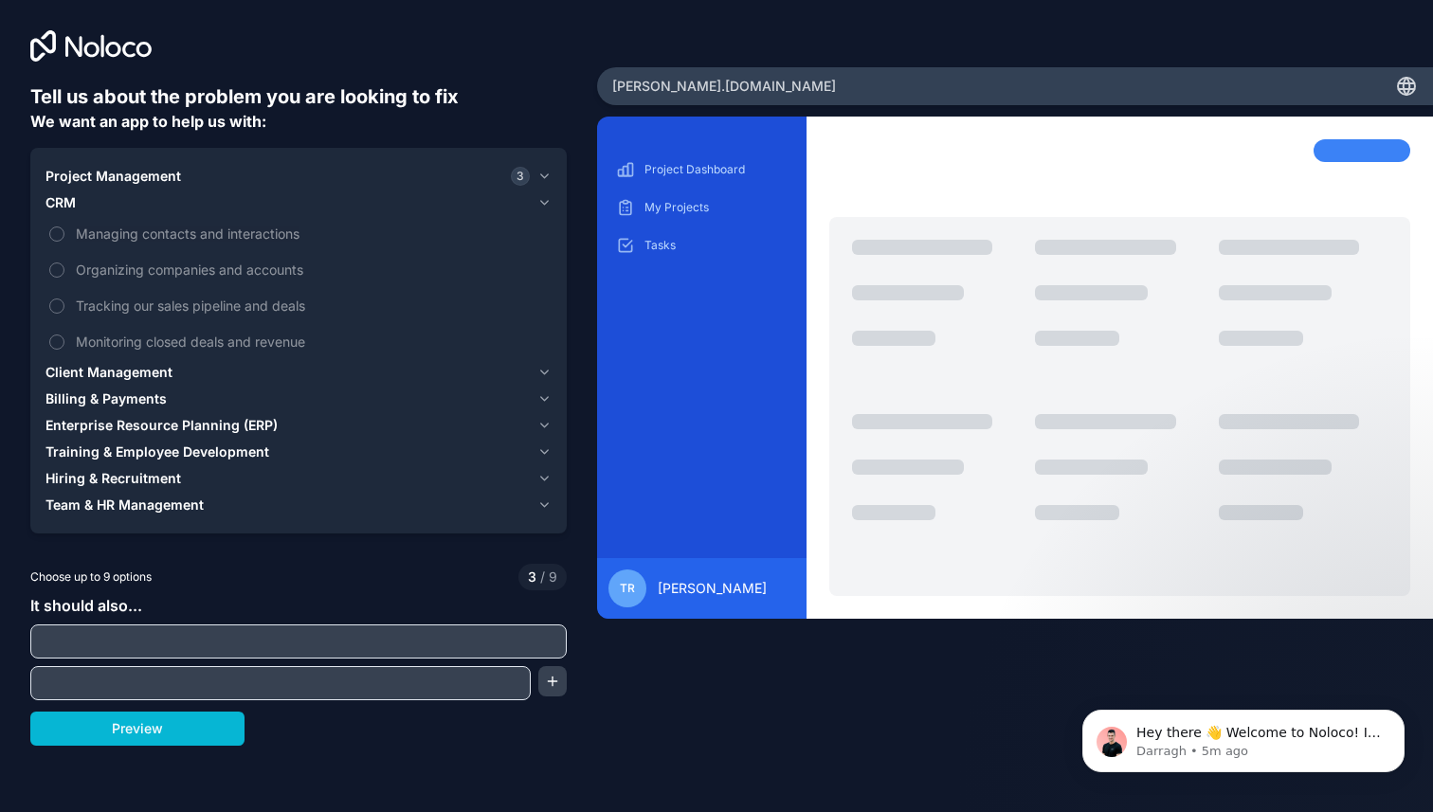
click at [53, 197] on span "CRM" at bounding box center [60, 202] width 30 height 19
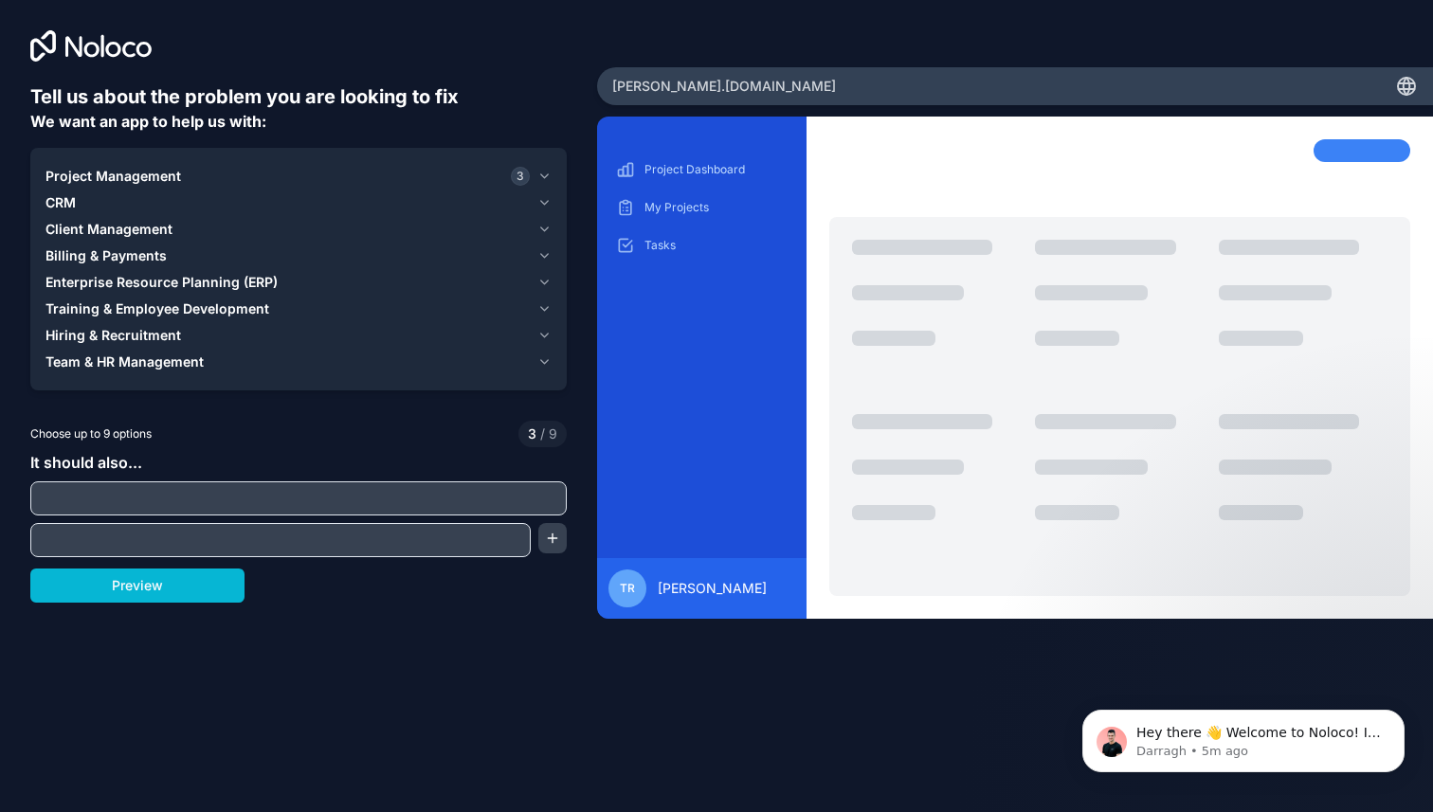
click at [60, 311] on span "Training & Employee Development" at bounding box center [157, 309] width 224 height 19
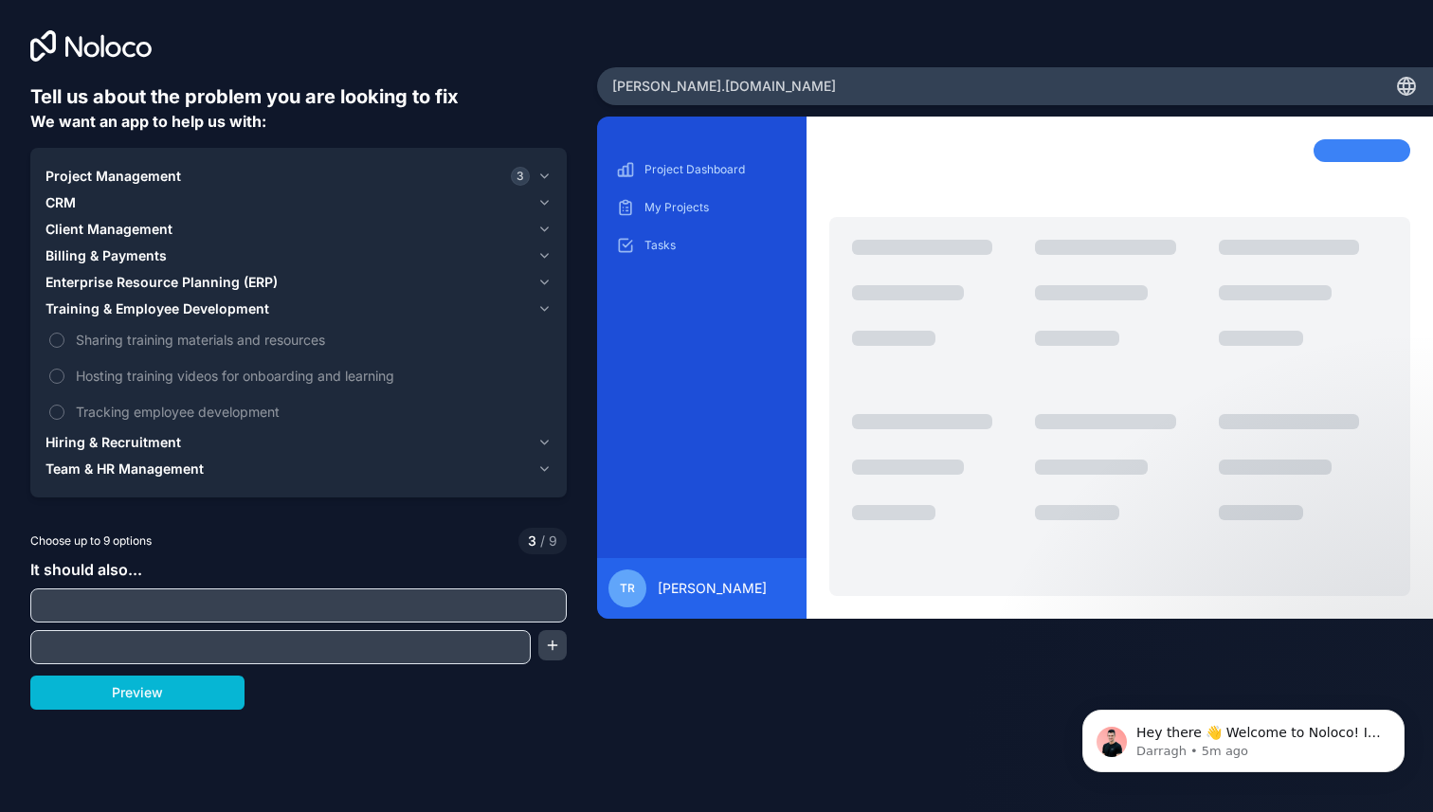
click at [51, 477] on span "Team & HR Management" at bounding box center [124, 469] width 158 height 19
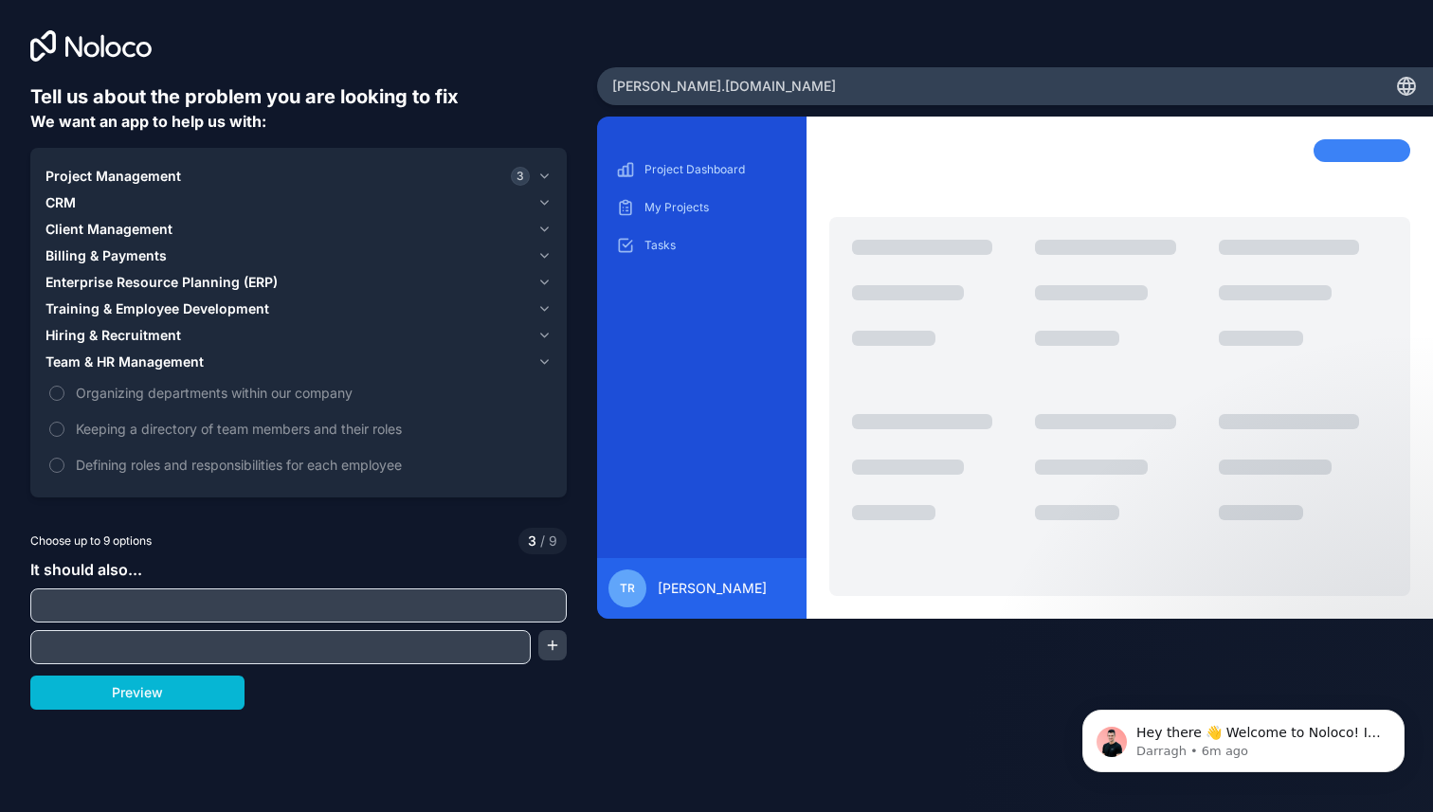
click at [97, 613] on input "text" at bounding box center [298, 605] width 527 height 27
click at [98, 609] on input "Act as a task manager" at bounding box center [298, 605] width 527 height 27
click at [255, 597] on input "Act as a personal task manager" at bounding box center [298, 605] width 527 height 27
click at [245, 605] on input "Act as a personal task manager inspired in [GEOGRAPHIC_DATA]" at bounding box center [298, 605] width 527 height 27
type input "Act as a personal task manager with boards, topic specific cards and tasks, ins…"
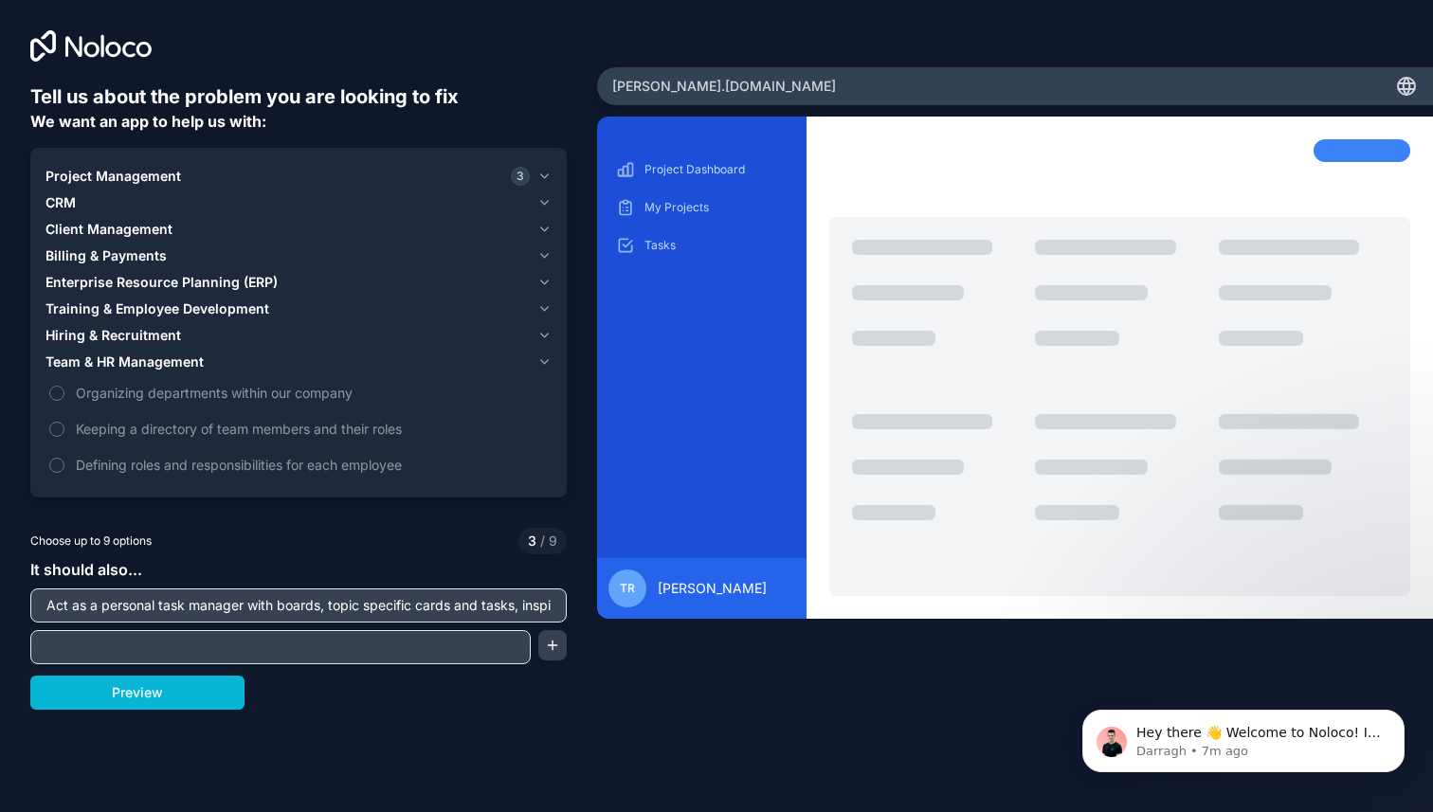
click at [241, 643] on input "text" at bounding box center [280, 647] width 491 height 27
drag, startPoint x: 498, startPoint y: 646, endPoint x: 36, endPoint y: 650, distance: 461.6
click at [36, 650] on input "Personal use, one single user, this is not a collaboration tool." at bounding box center [280, 647] width 491 height 27
type input "Mostly for personal use, not team level use."
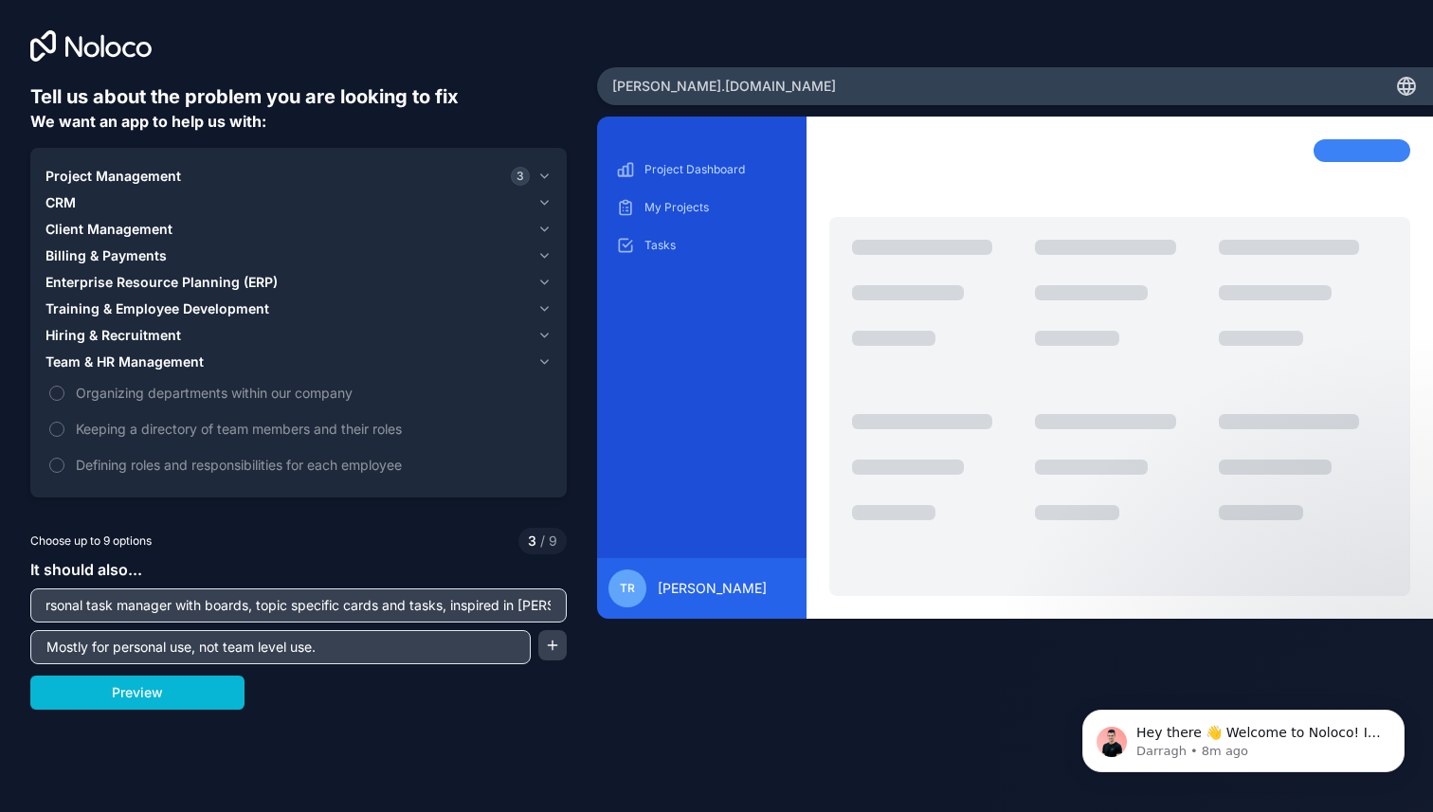
click at [553, 609] on input "Act as a personal task manager with boards, topic specific cards and tasks, ins…" at bounding box center [298, 605] width 527 height 27
type input "Act as a personal task manager with boards, topic specific cards and tasks, ins…"
click at [191, 693] on button "Preview" at bounding box center [137, 693] width 214 height 34
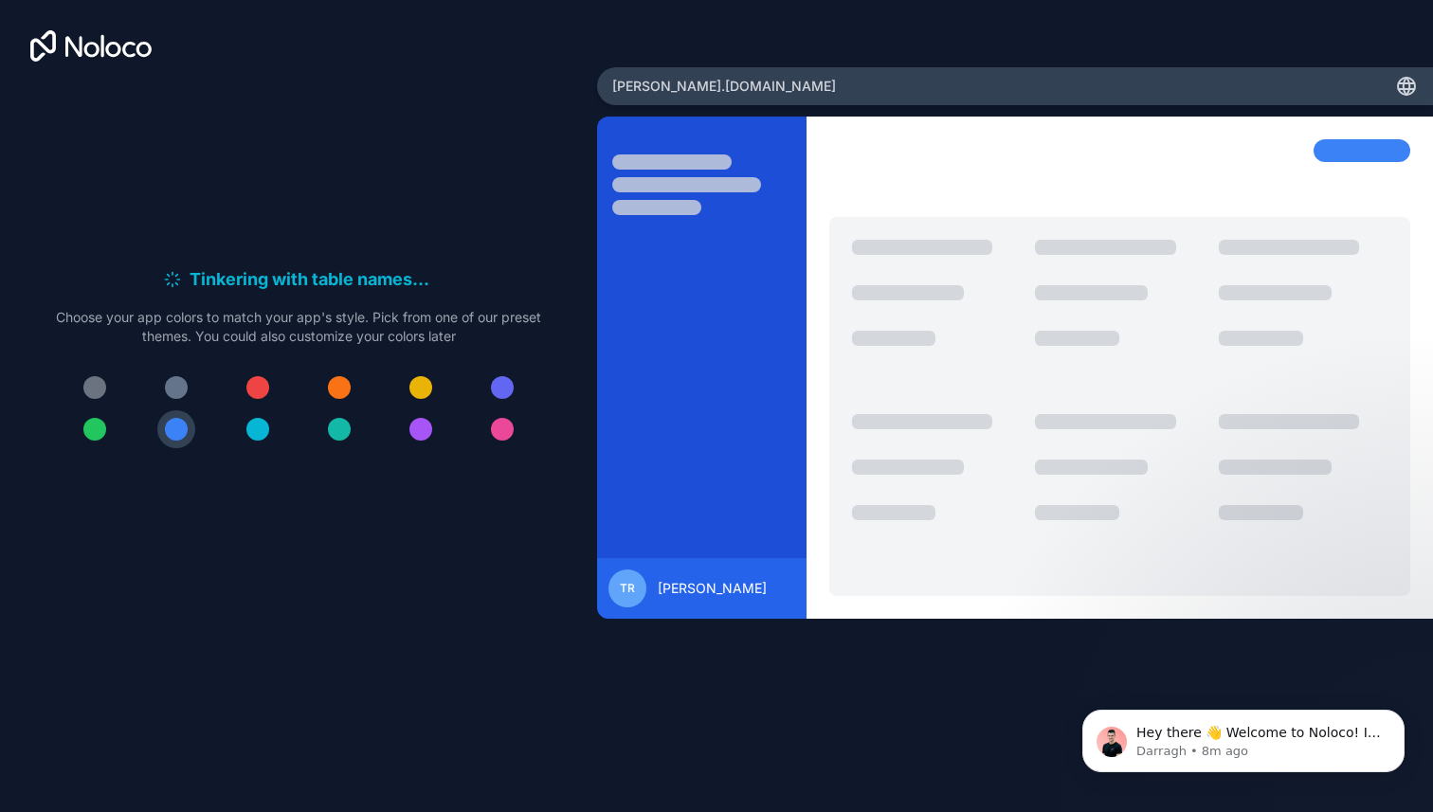
click at [98, 424] on div at bounding box center [94, 429] width 23 height 23
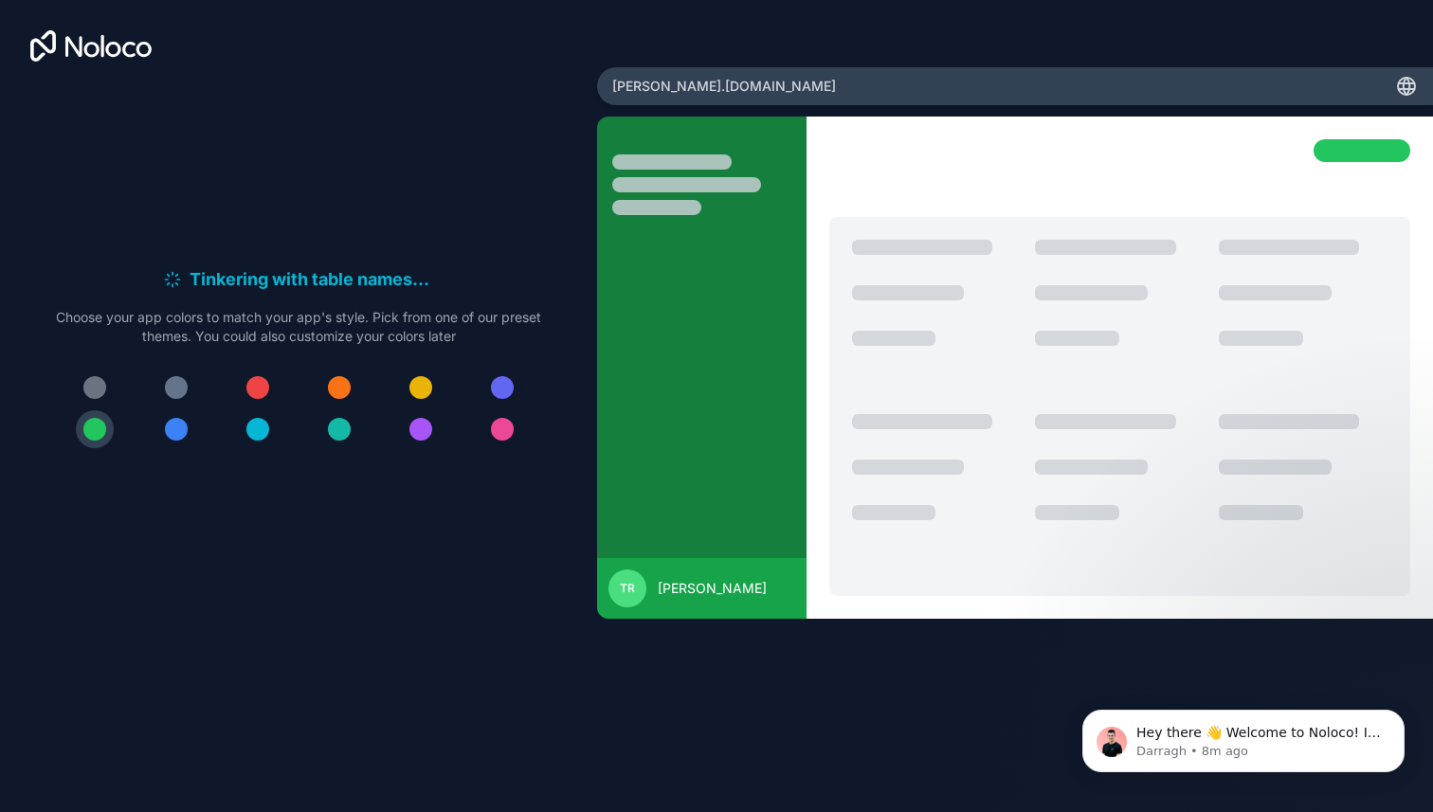
click at [511, 381] on div at bounding box center [502, 387] width 23 height 23
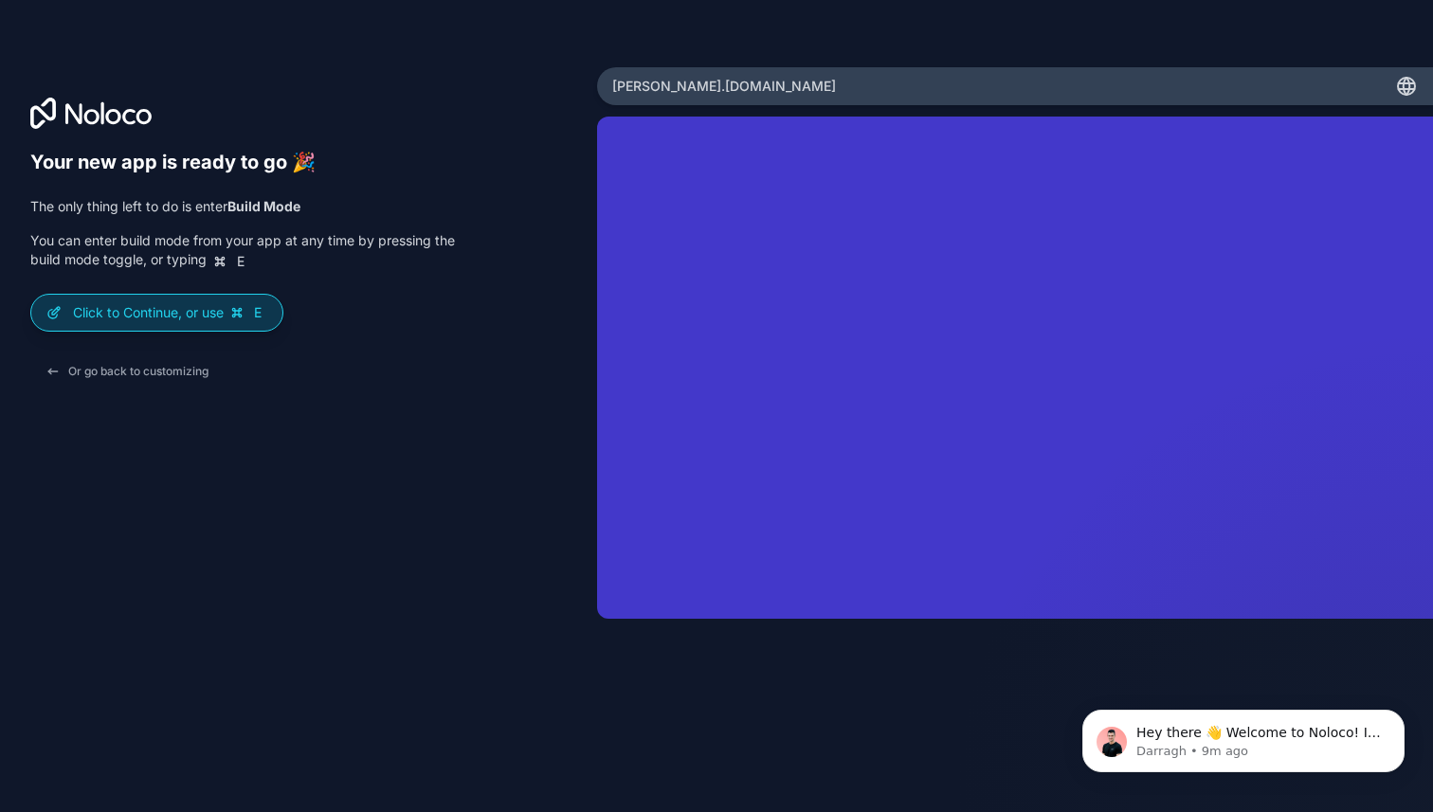
click at [148, 300] on div "Click to Continue, or use E" at bounding box center [156, 313] width 251 height 36
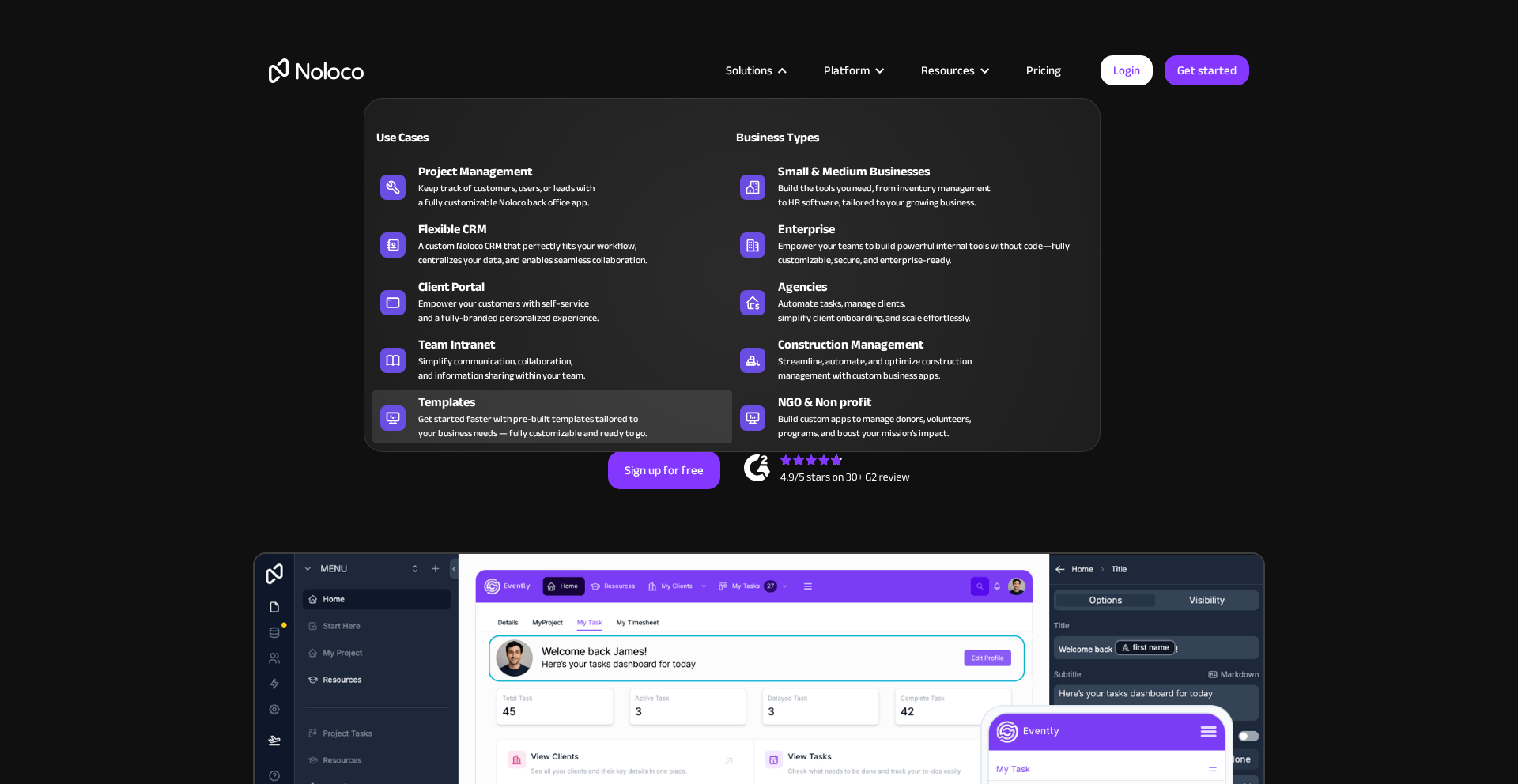
click at [492, 423] on div "Get started faster with pre-built templates tailored to your business needs — f…" at bounding box center [532, 426] width 229 height 28
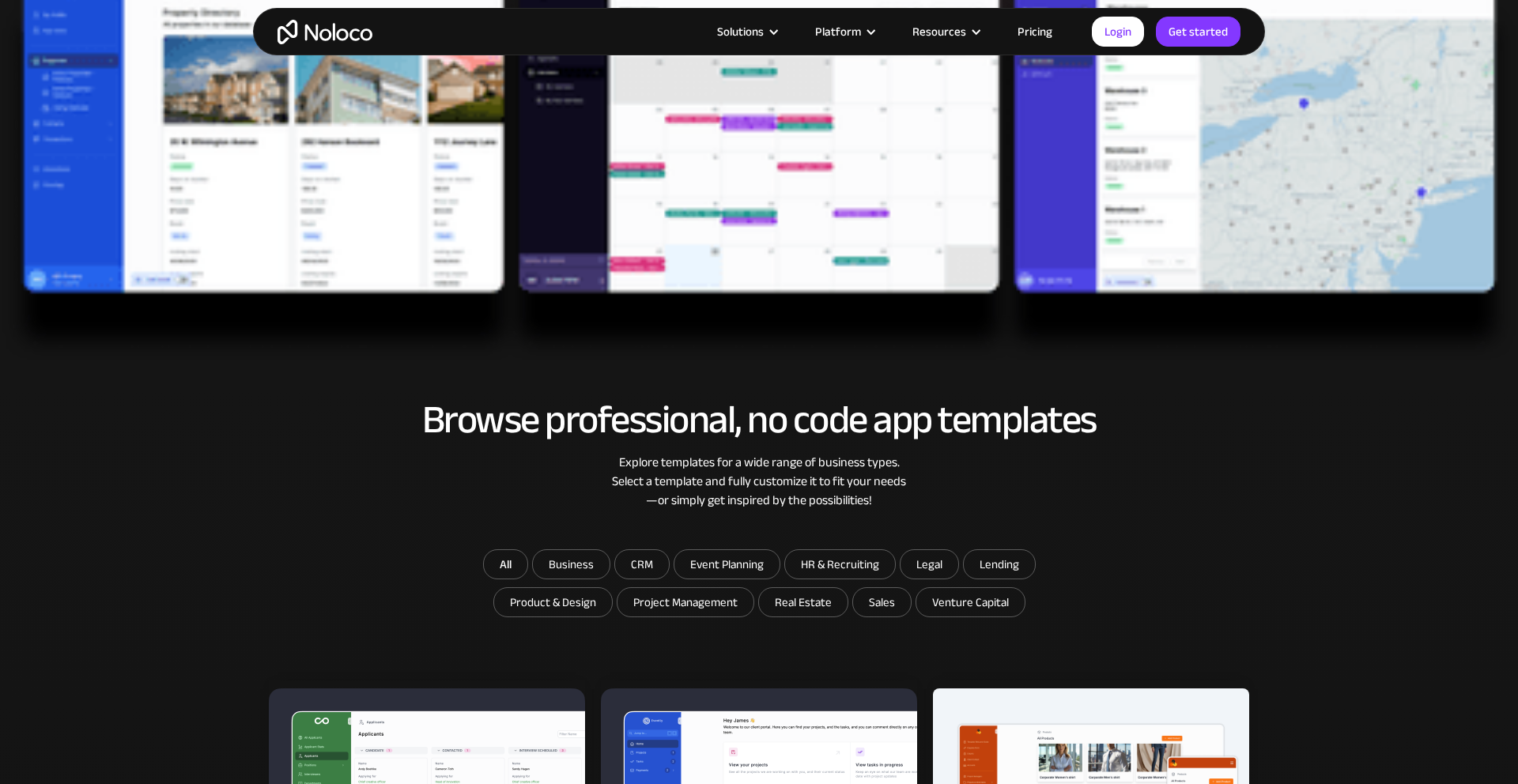
scroll to position [269, 0]
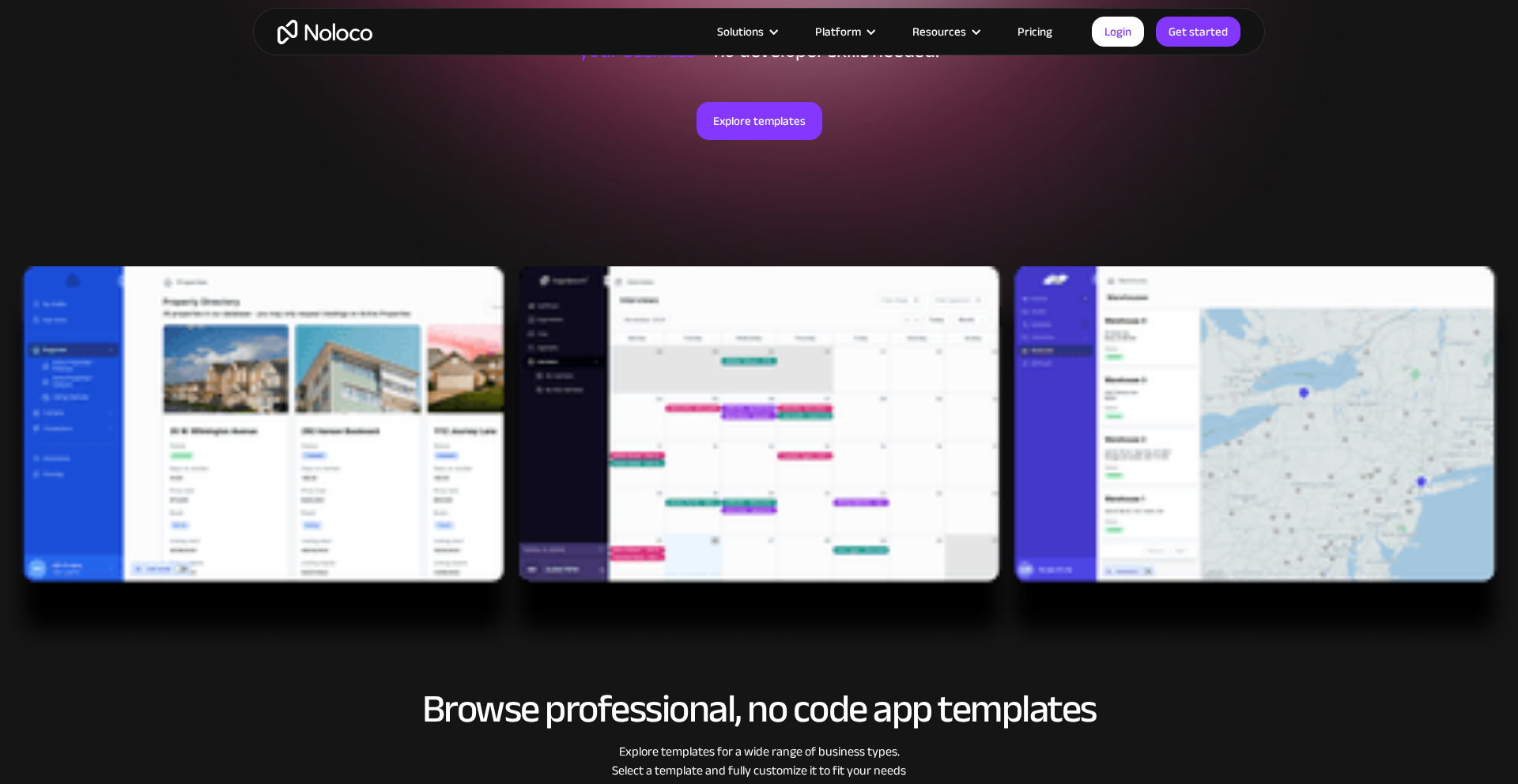
click at [684, 395] on img at bounding box center [759, 459] width 1518 height 386
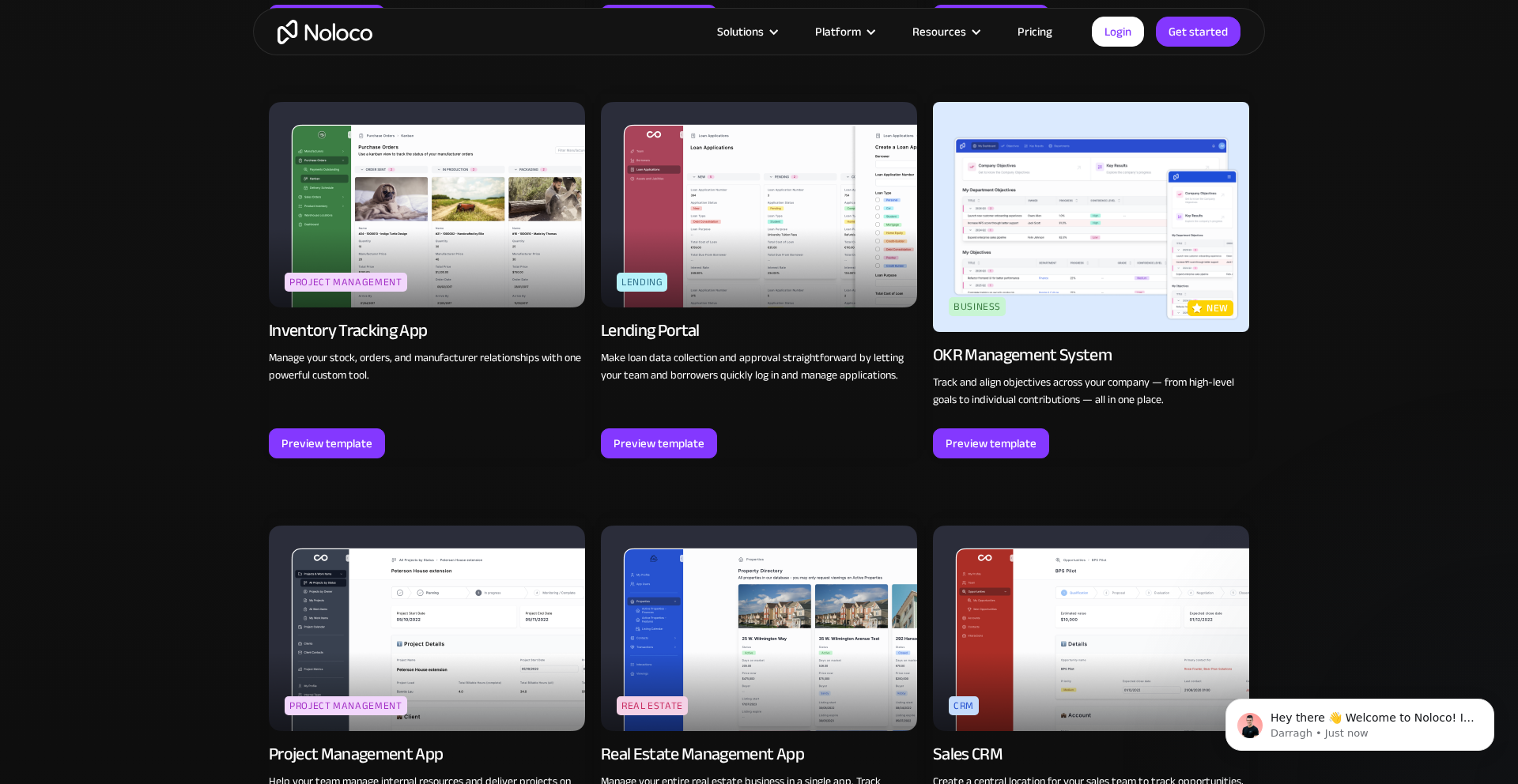
scroll to position [0, 0]
